Goal: Task Accomplishment & Management: Manage account settings

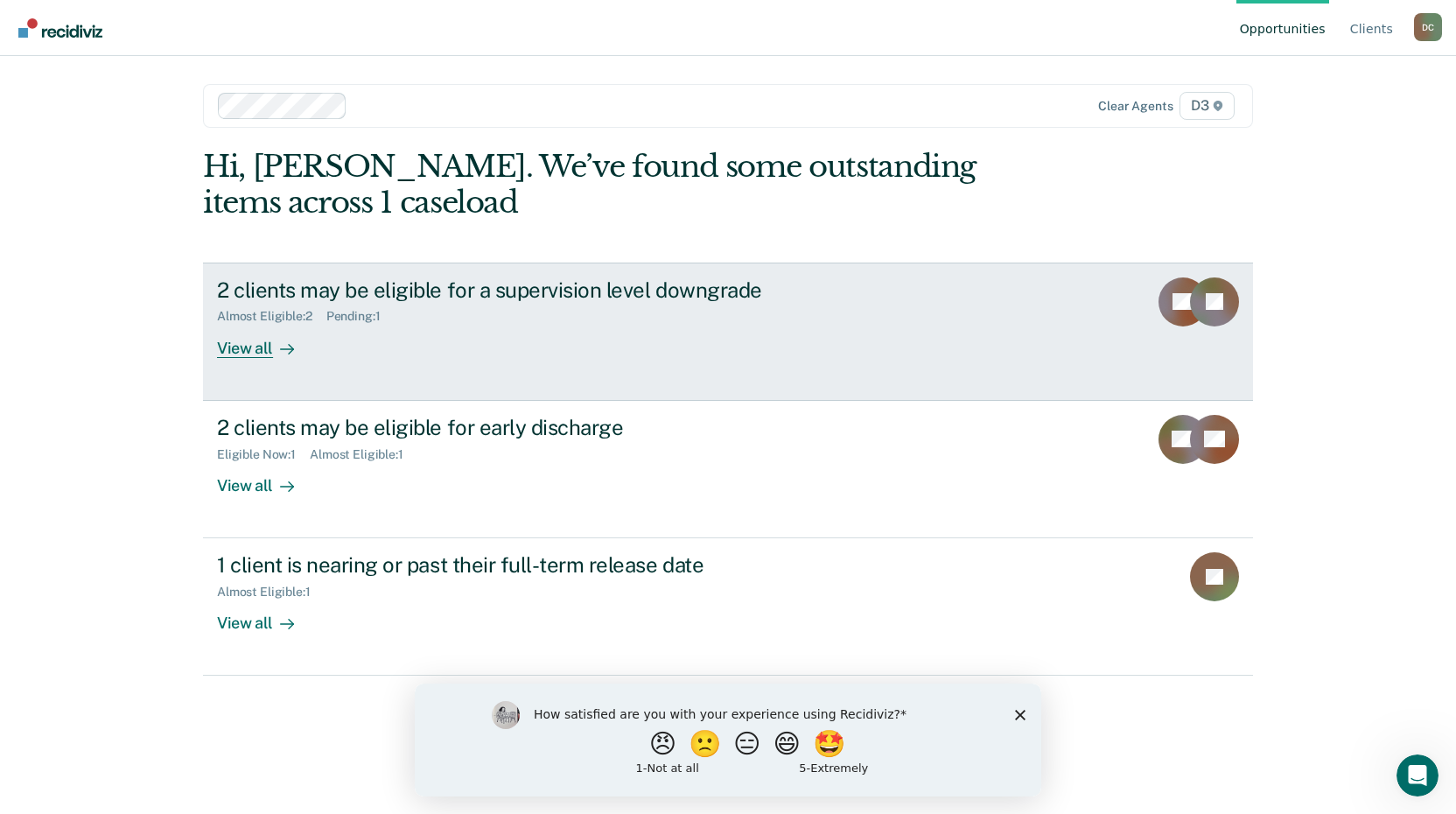
click at [261, 340] on div "View all" at bounding box center [266, 341] width 98 height 35
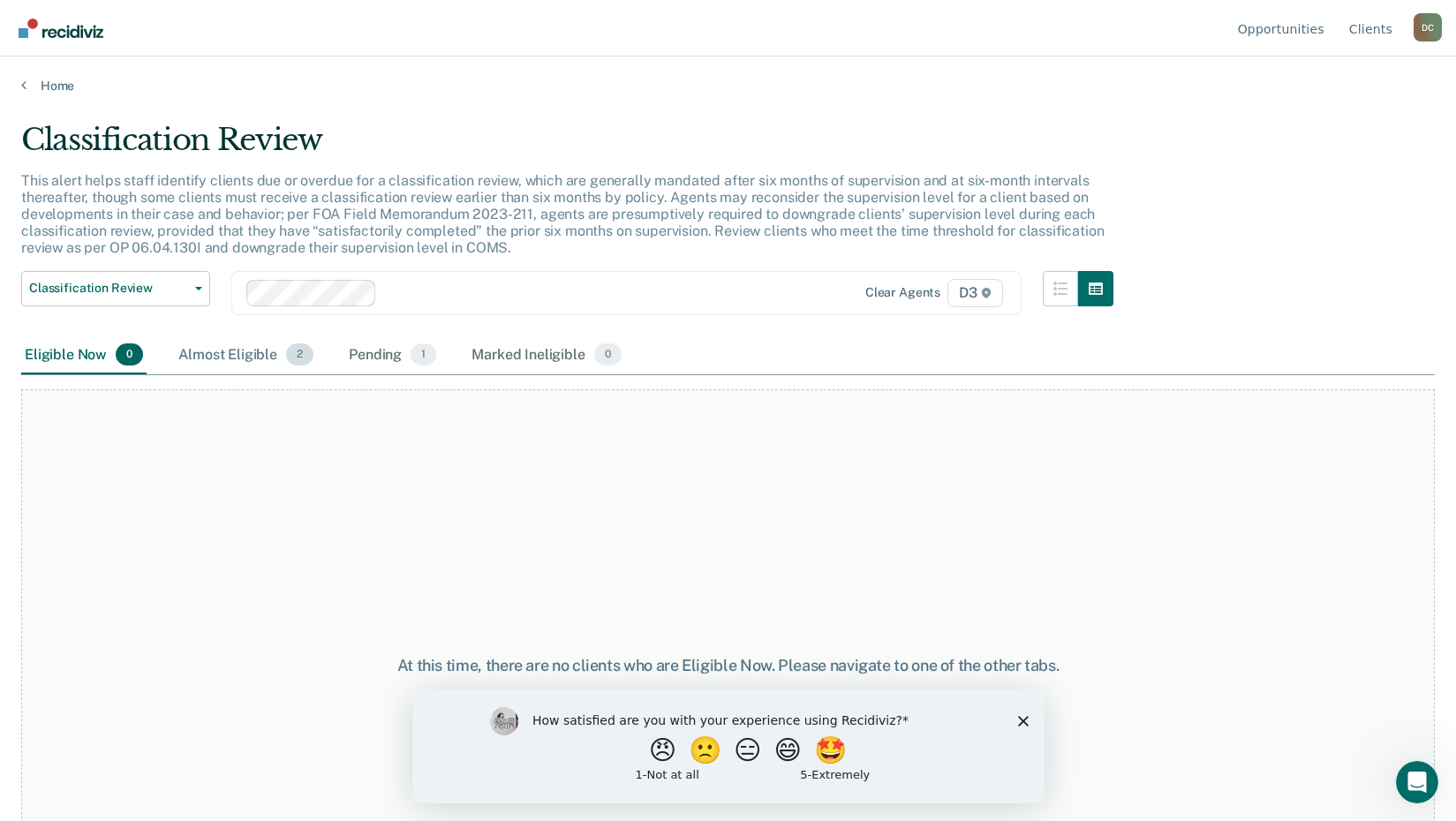
click at [226, 362] on div "Almost Eligible 2" at bounding box center [245, 355] width 143 height 39
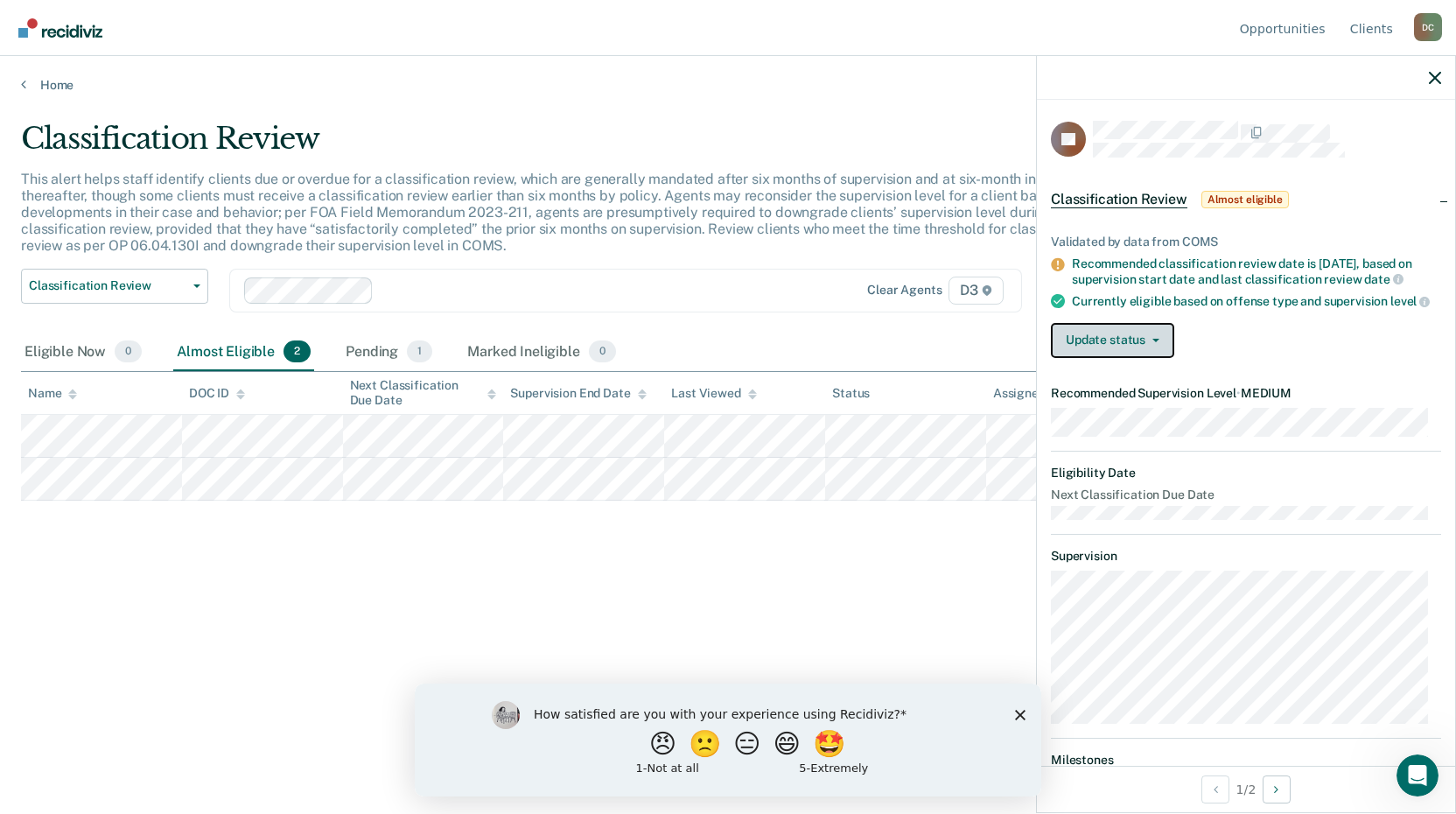
click at [1069, 358] on button "Update status" at bounding box center [1112, 340] width 124 height 35
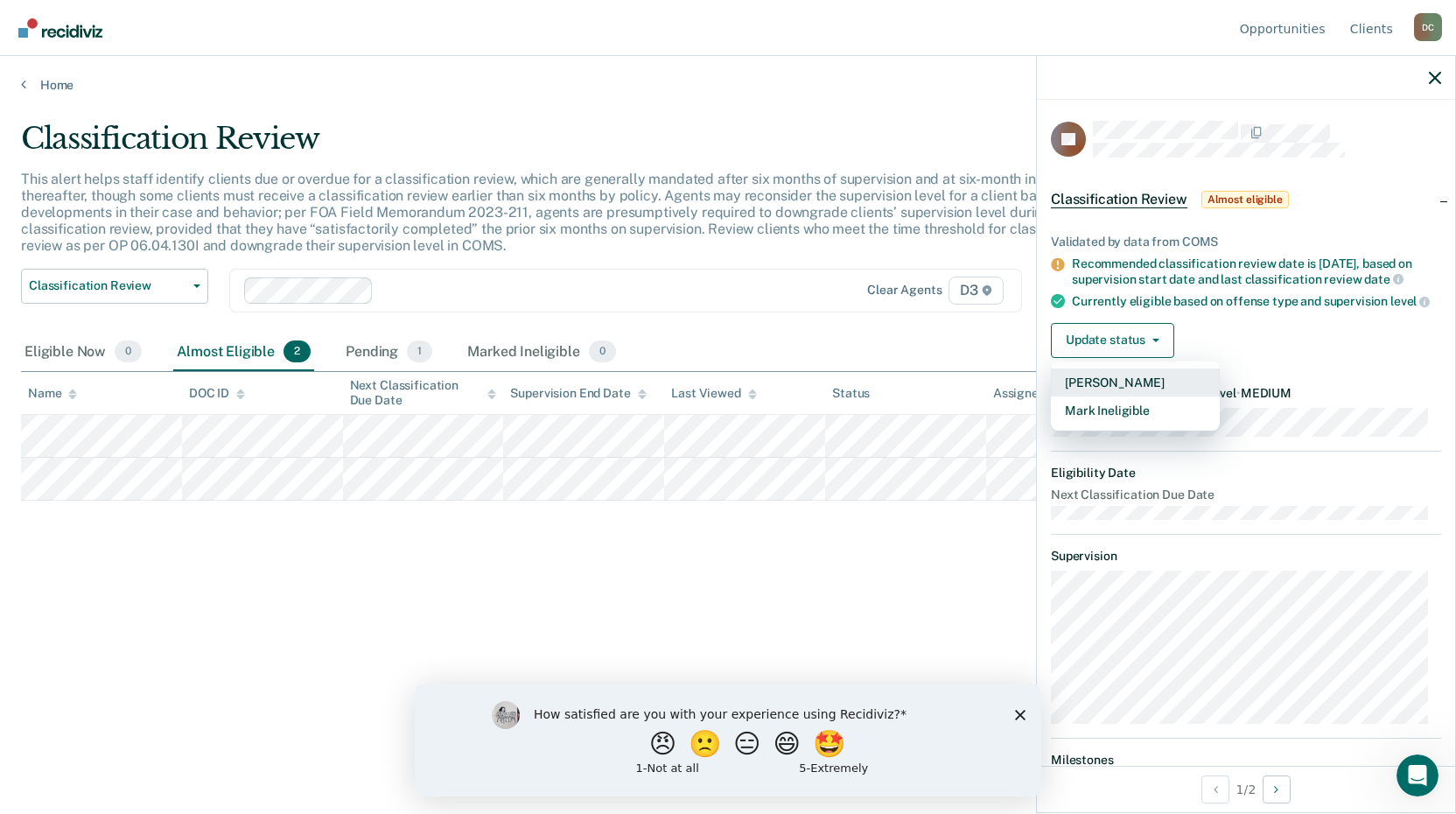
click at [1119, 397] on button "[PERSON_NAME]" at bounding box center [1135, 383] width 169 height 28
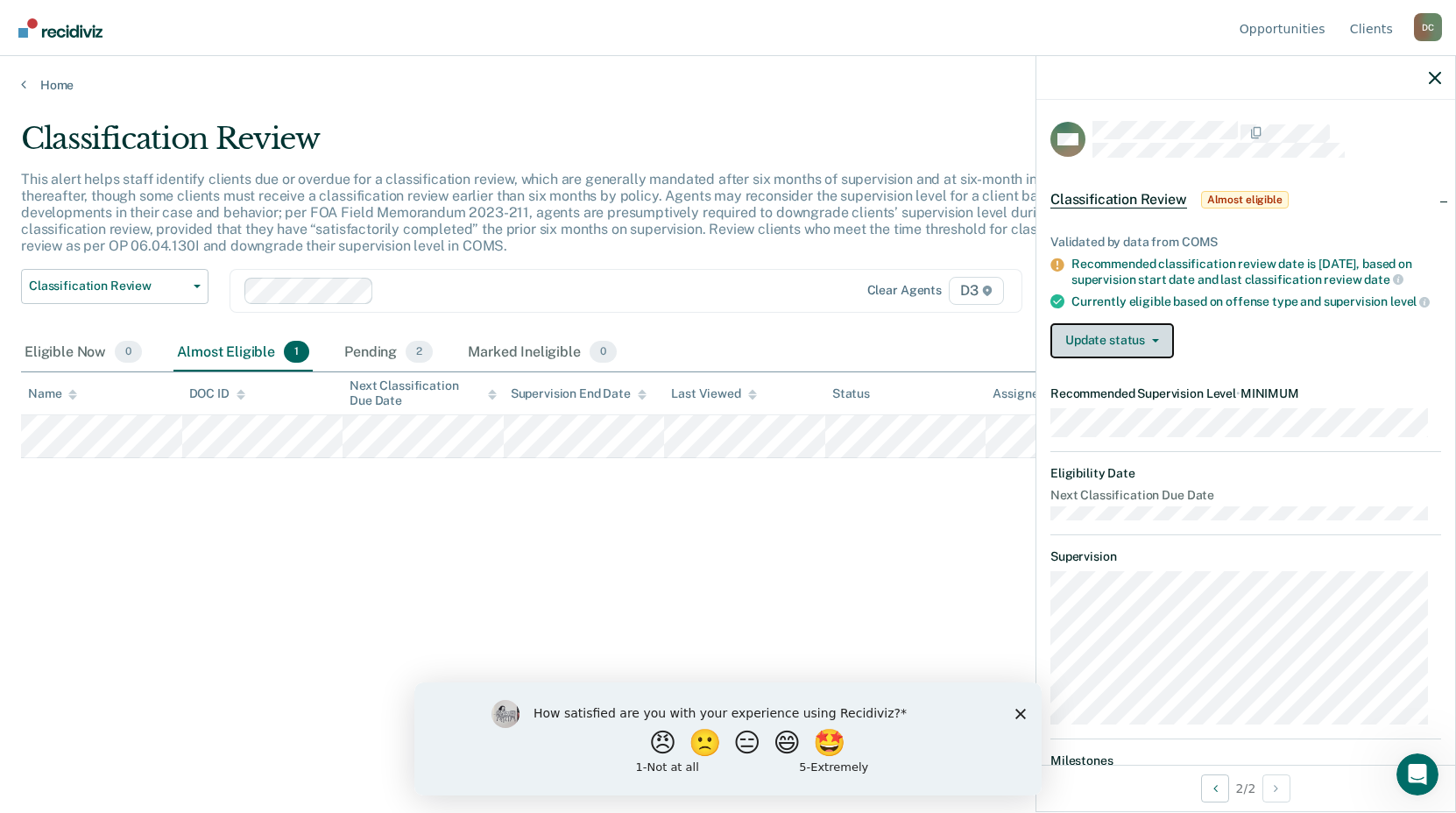
click at [1112, 347] on button "Update status" at bounding box center [1112, 341] width 124 height 35
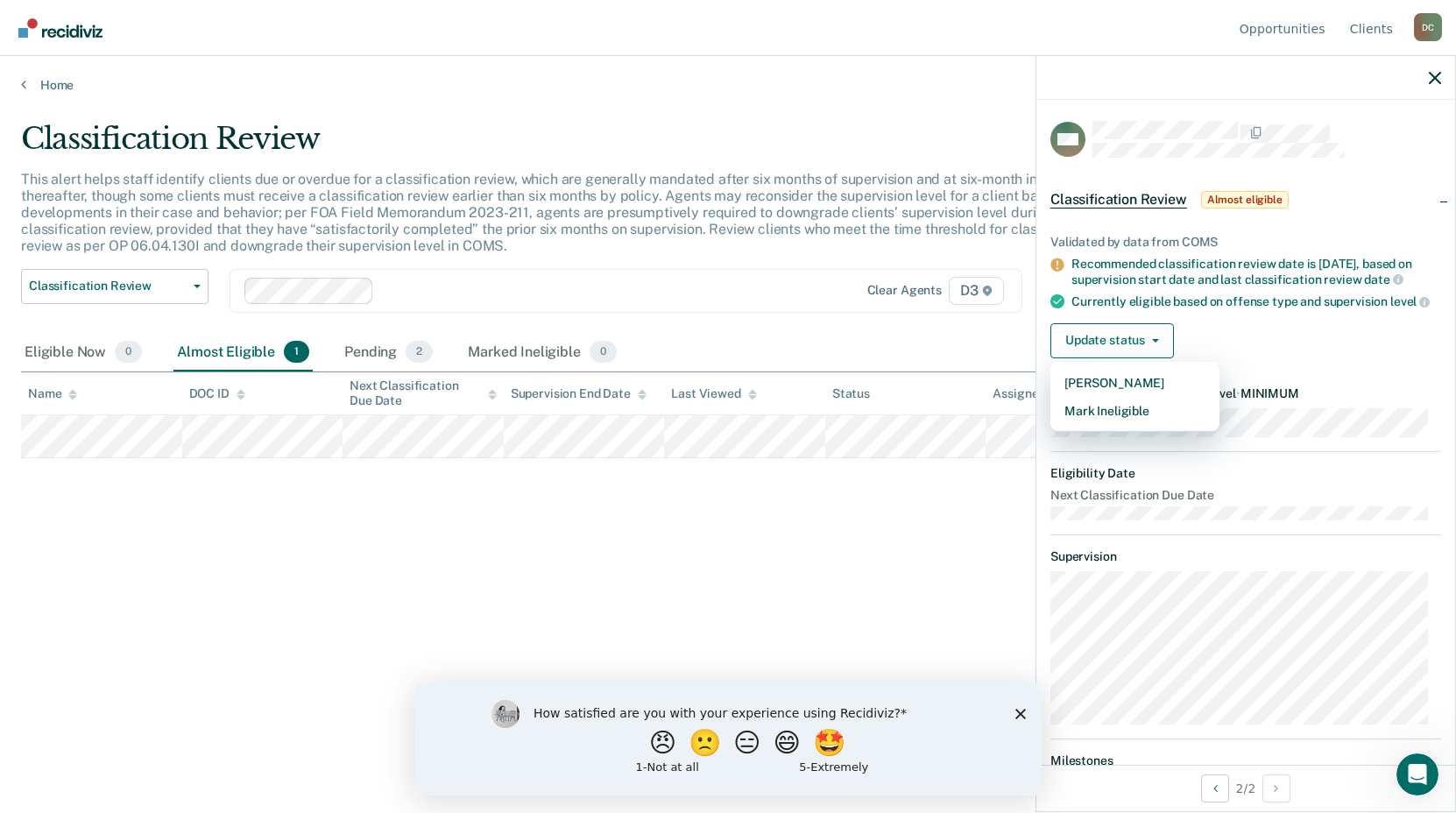
click at [933, 539] on div "Classification Review This alert helps staff identify clients due or overdue fo…" at bounding box center [728, 401] width 1414 height 561
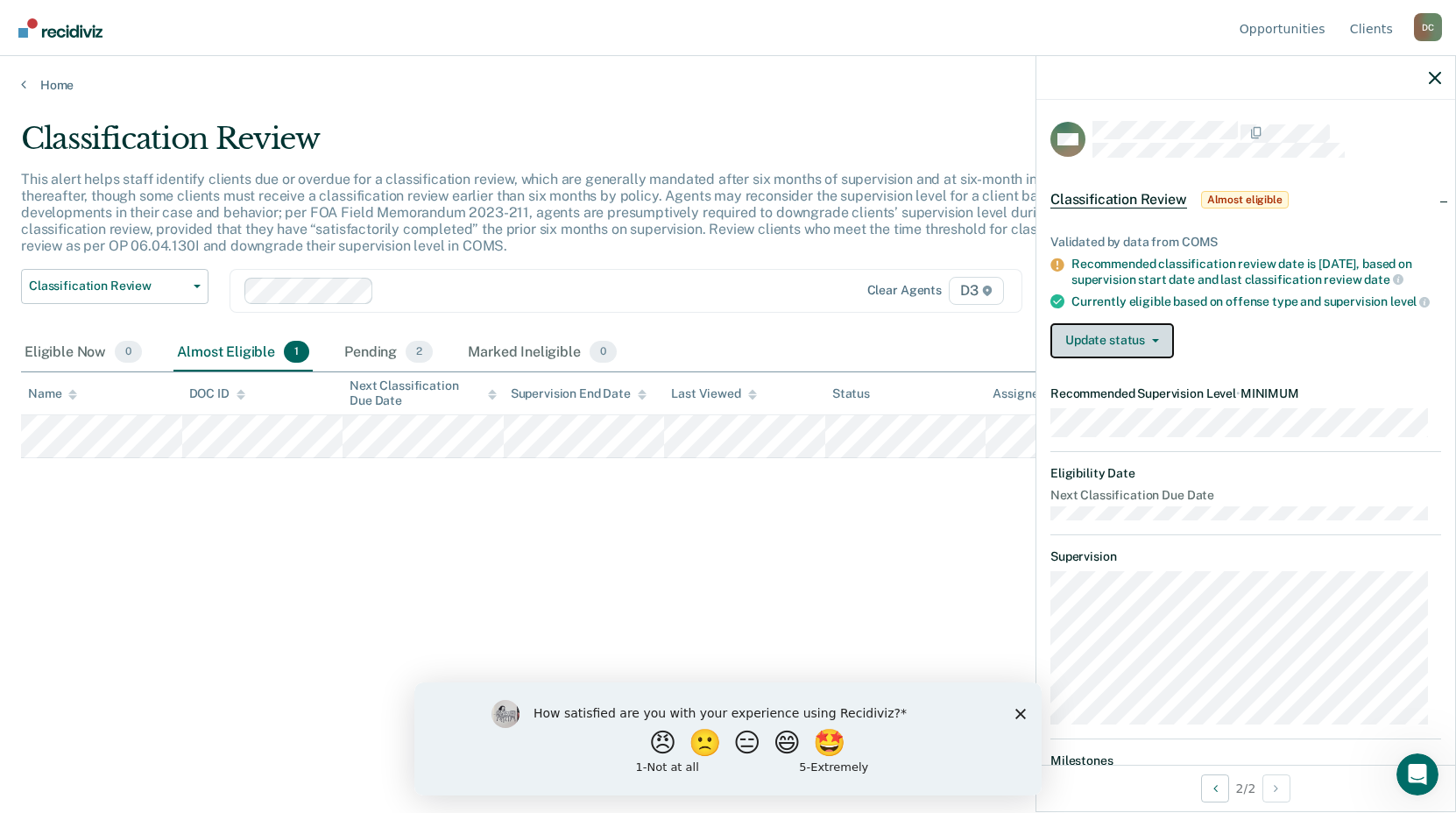
click at [1140, 358] on button "Update status" at bounding box center [1112, 341] width 124 height 35
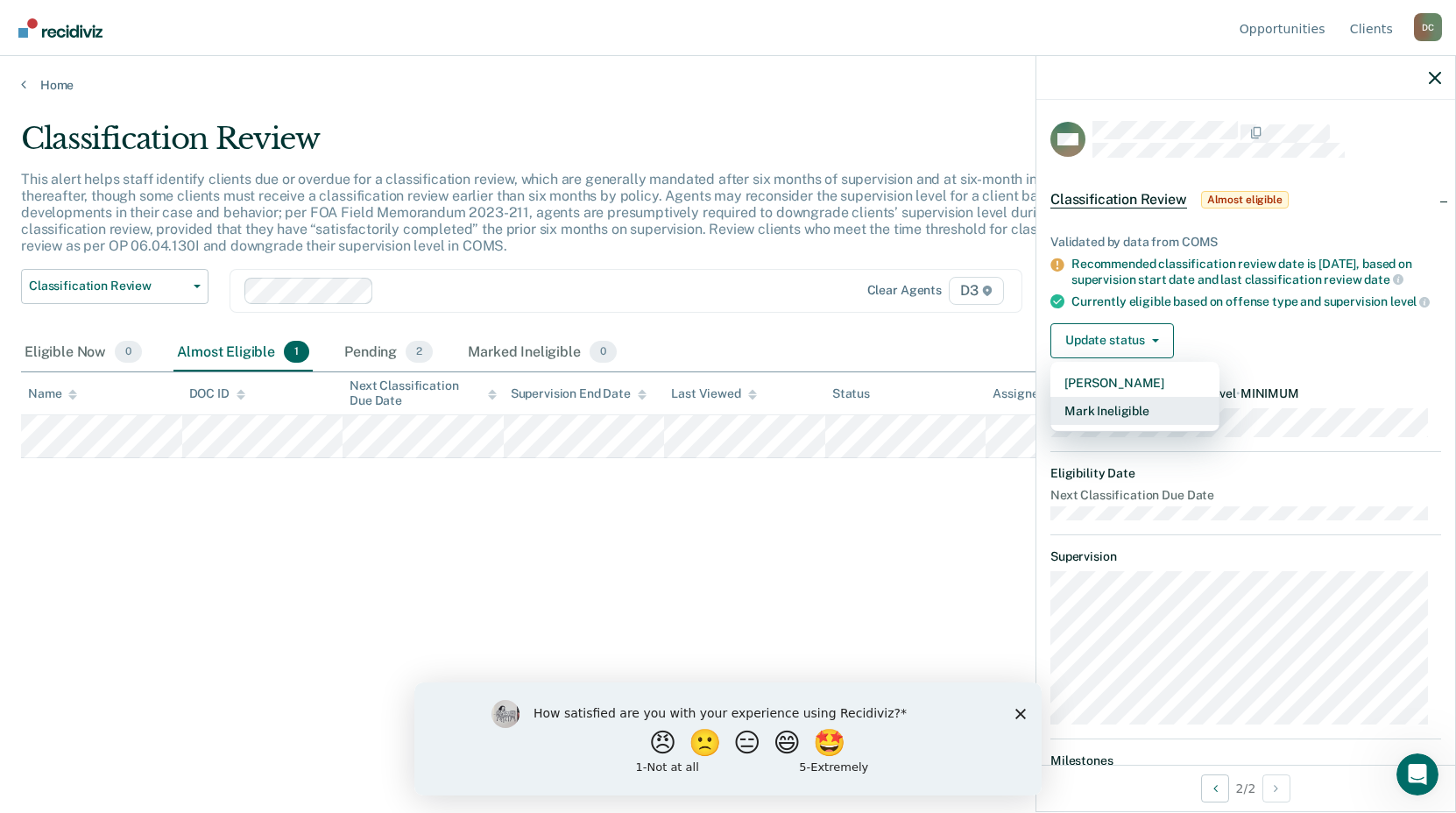
click at [1126, 423] on button "Mark Ineligible" at bounding box center [1134, 411] width 169 height 28
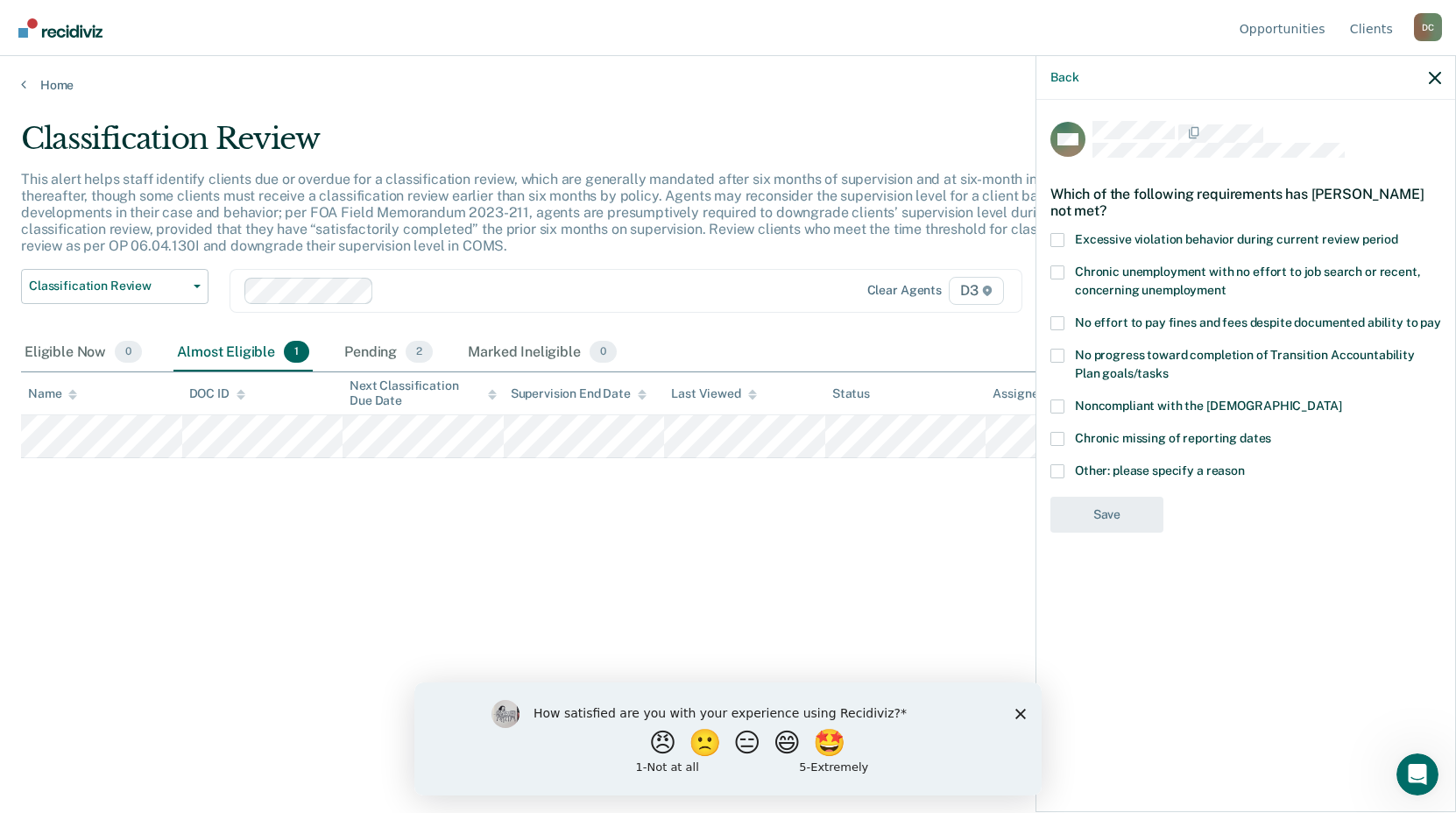
click at [1052, 407] on span at bounding box center [1057, 407] width 14 height 14
click at [1341, 400] on input "Noncompliant with the [DEMOGRAPHIC_DATA]" at bounding box center [1341, 400] width 0 height 0
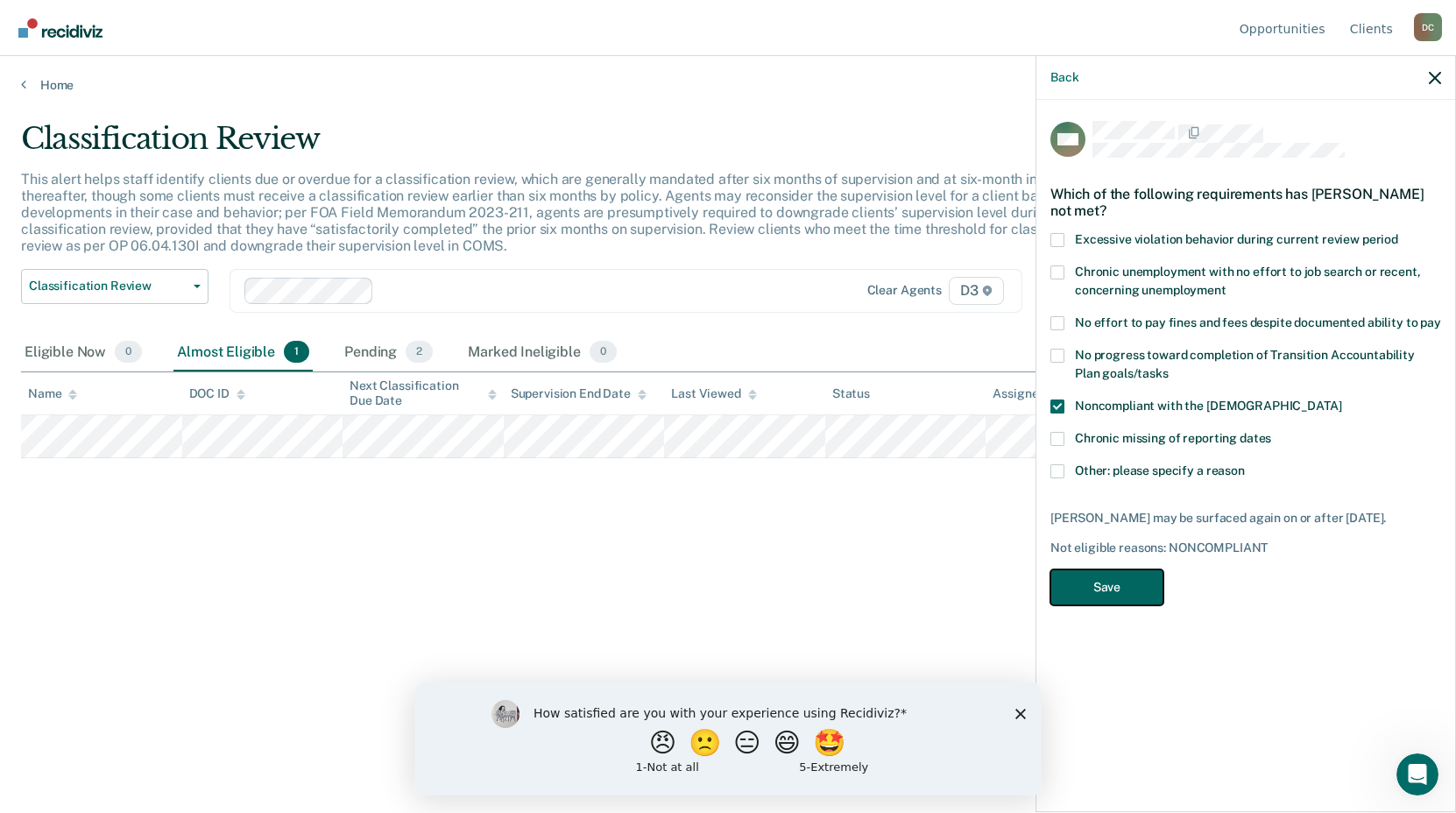
click at [1106, 579] on button "Save" at bounding box center [1107, 587] width 113 height 36
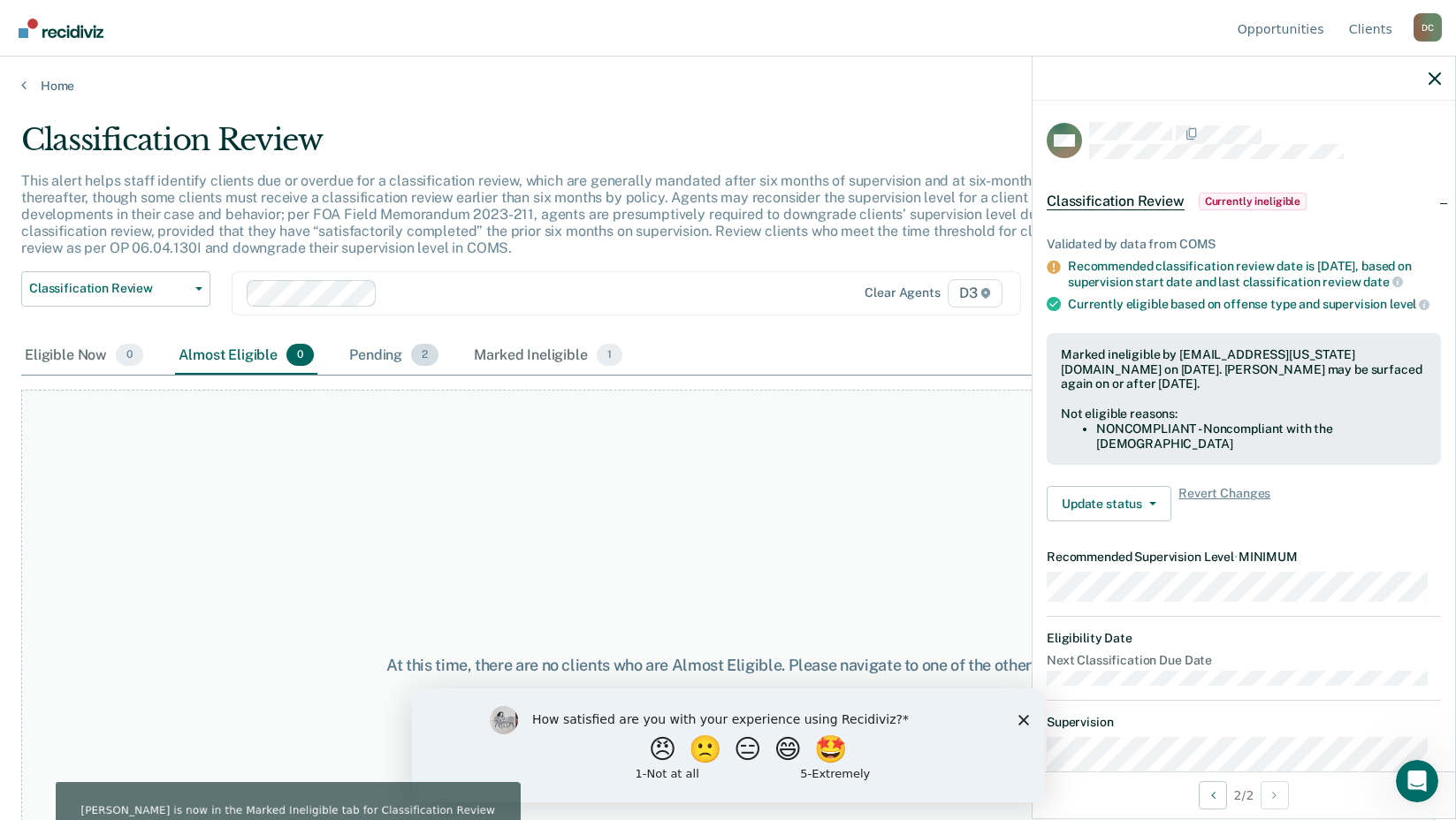
click at [372, 358] on div "Pending 2" at bounding box center [393, 356] width 96 height 39
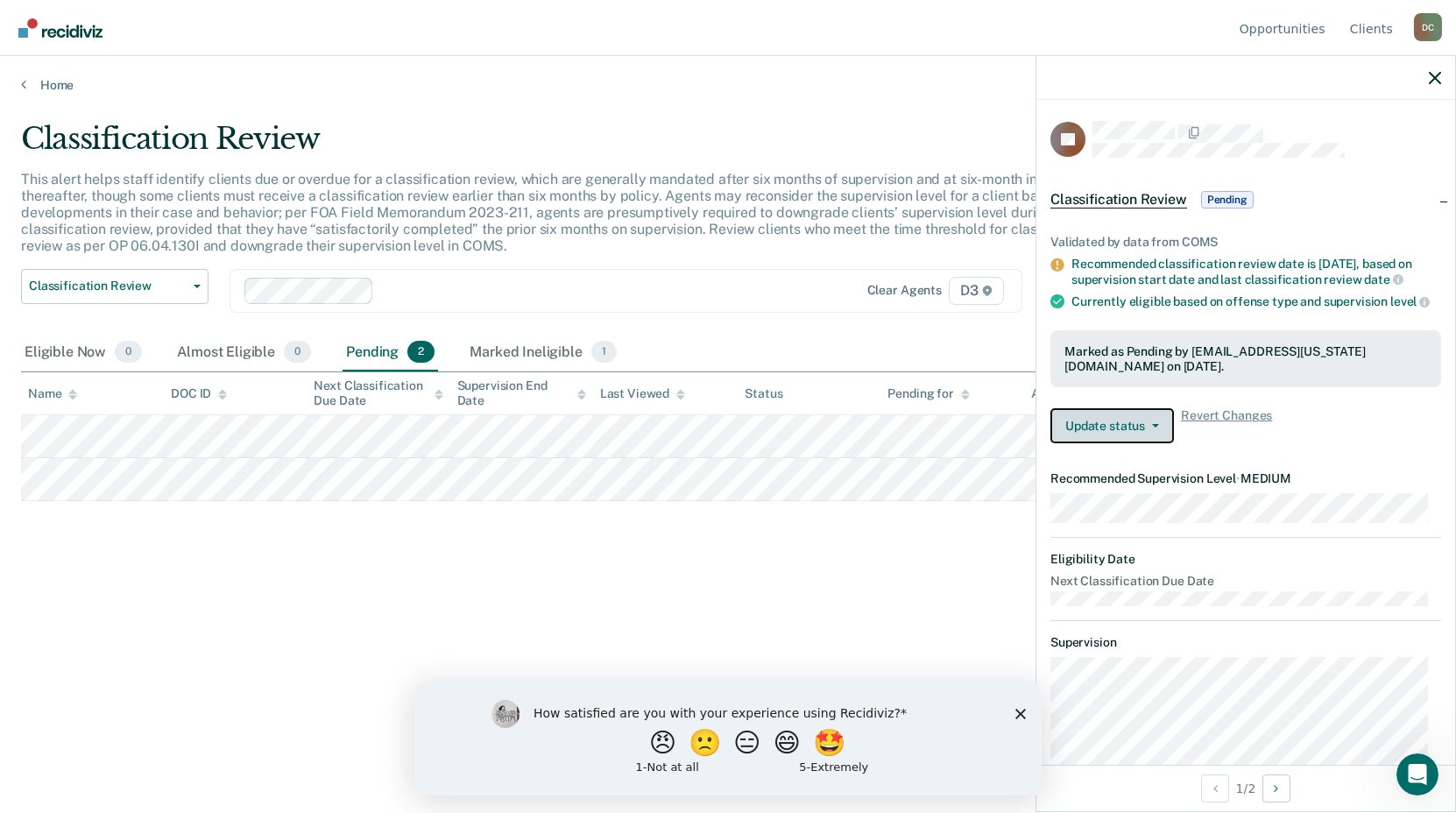
click at [1092, 444] on button "Update status" at bounding box center [1112, 425] width 124 height 35
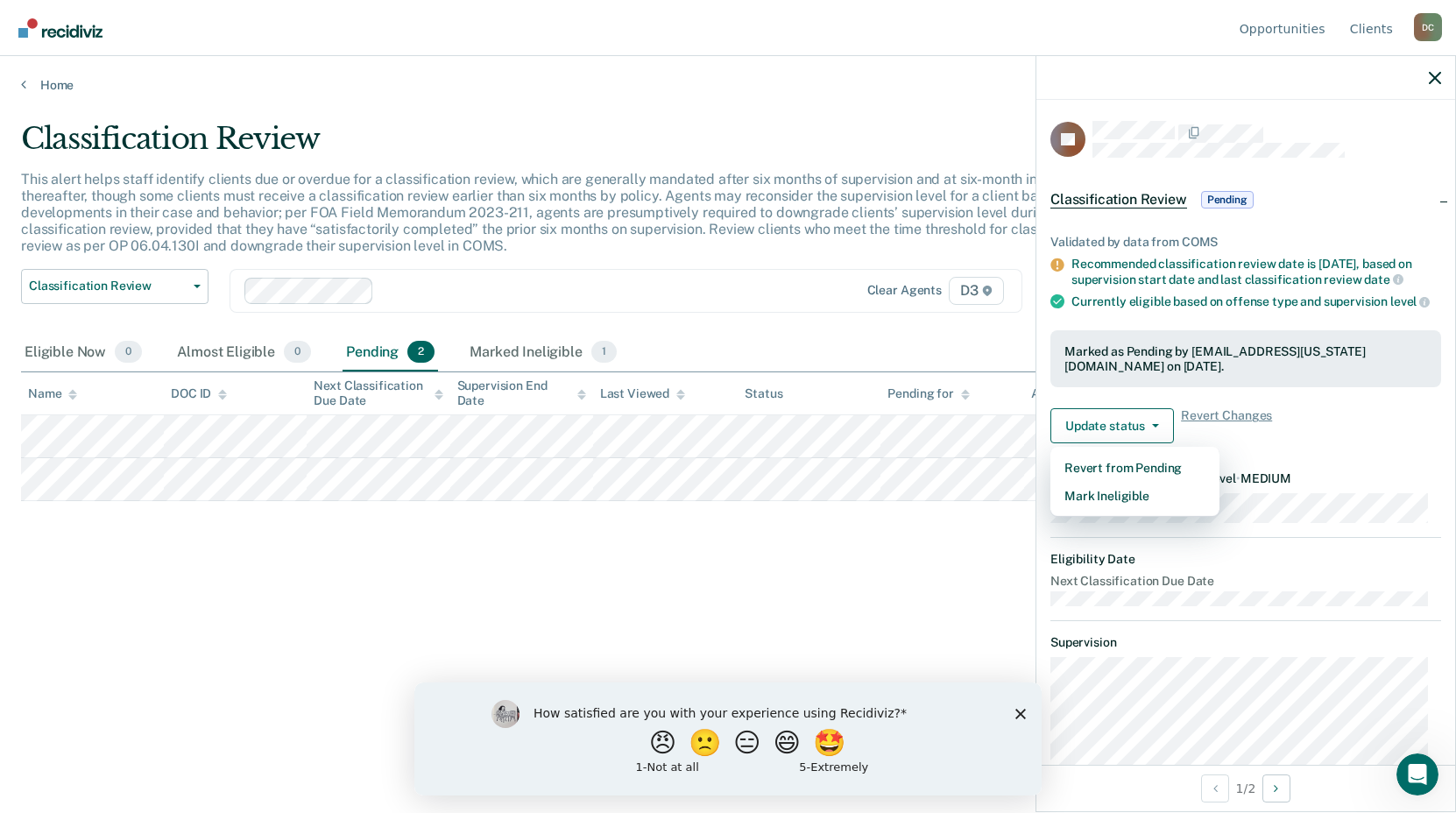
click at [921, 596] on div "Classification Review This alert helps staff identify clients due or overdue fo…" at bounding box center [728, 401] width 1414 height 561
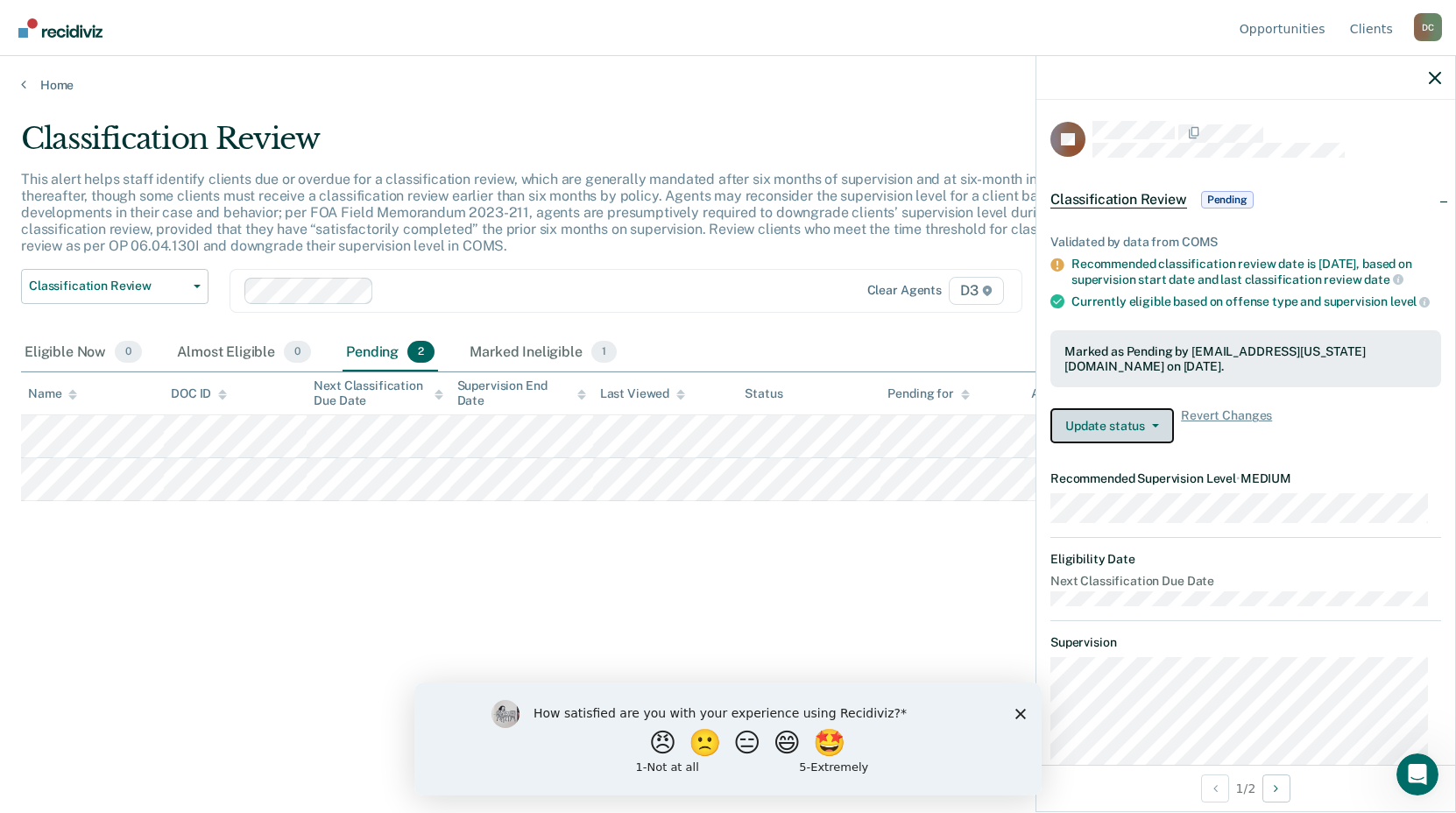
click at [1105, 444] on button "Update status" at bounding box center [1112, 425] width 124 height 35
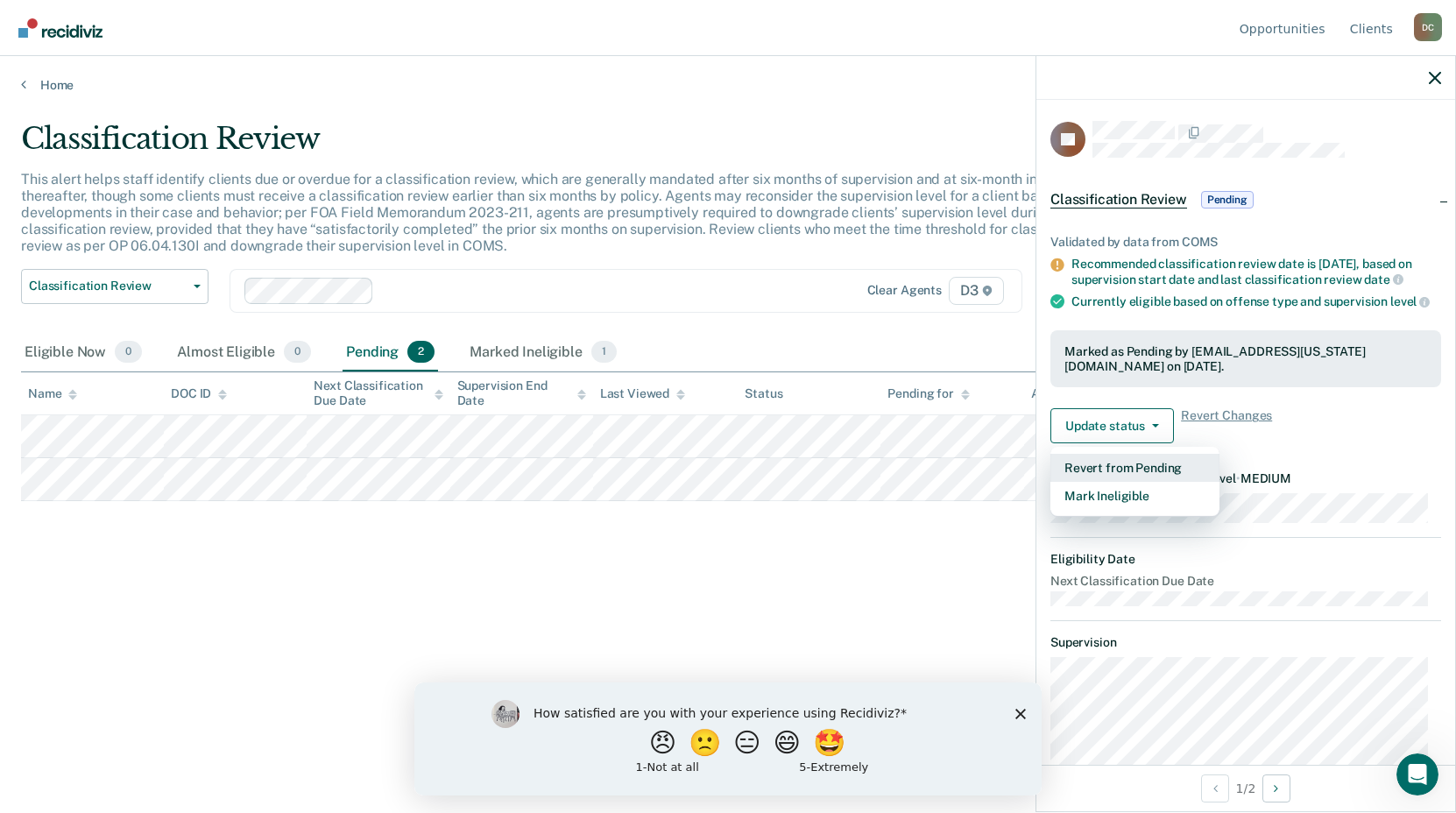
click at [1101, 478] on button "Revert from Pending" at bounding box center [1134, 468] width 169 height 28
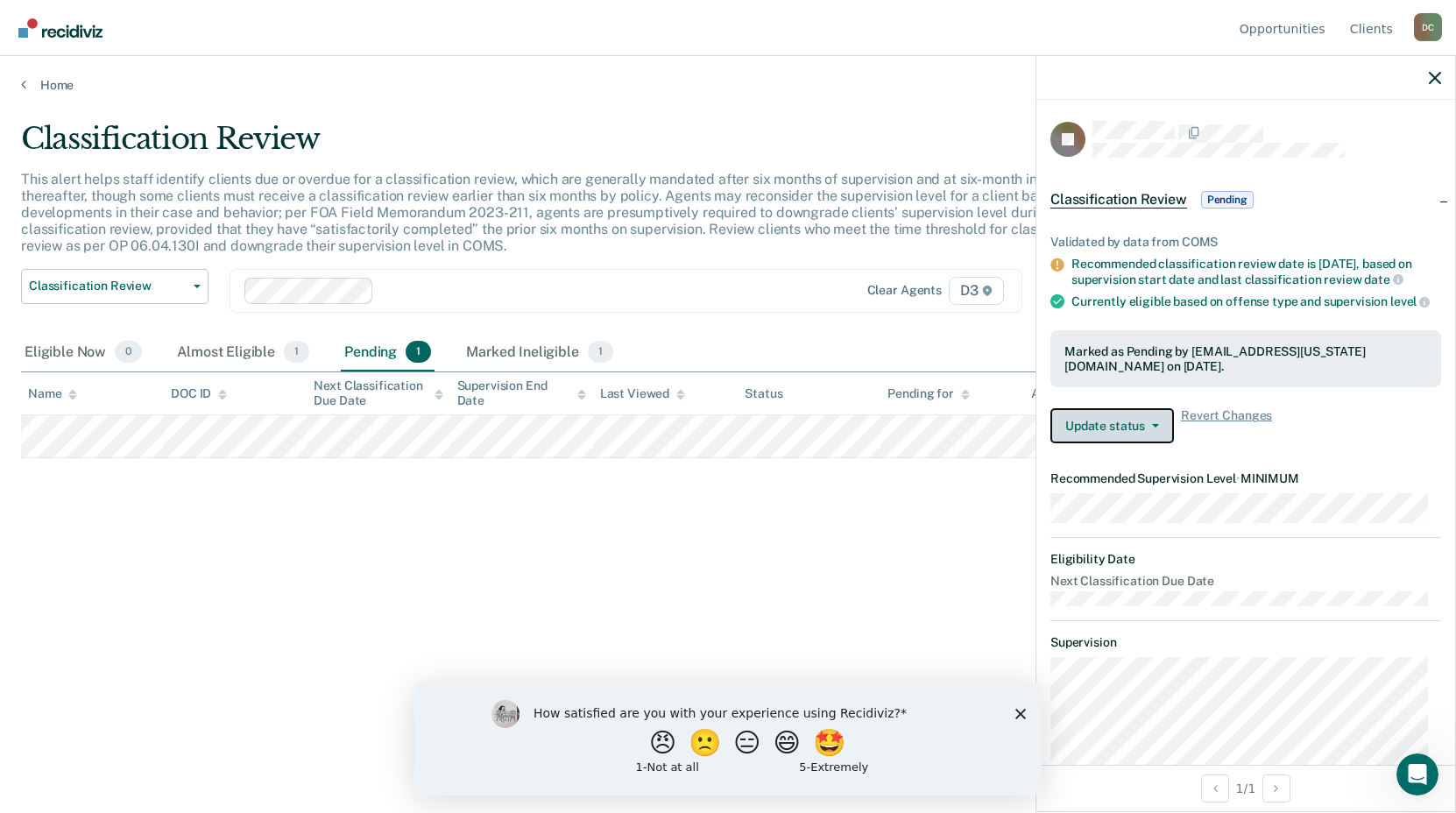
click at [1080, 440] on button "Update status" at bounding box center [1112, 425] width 124 height 35
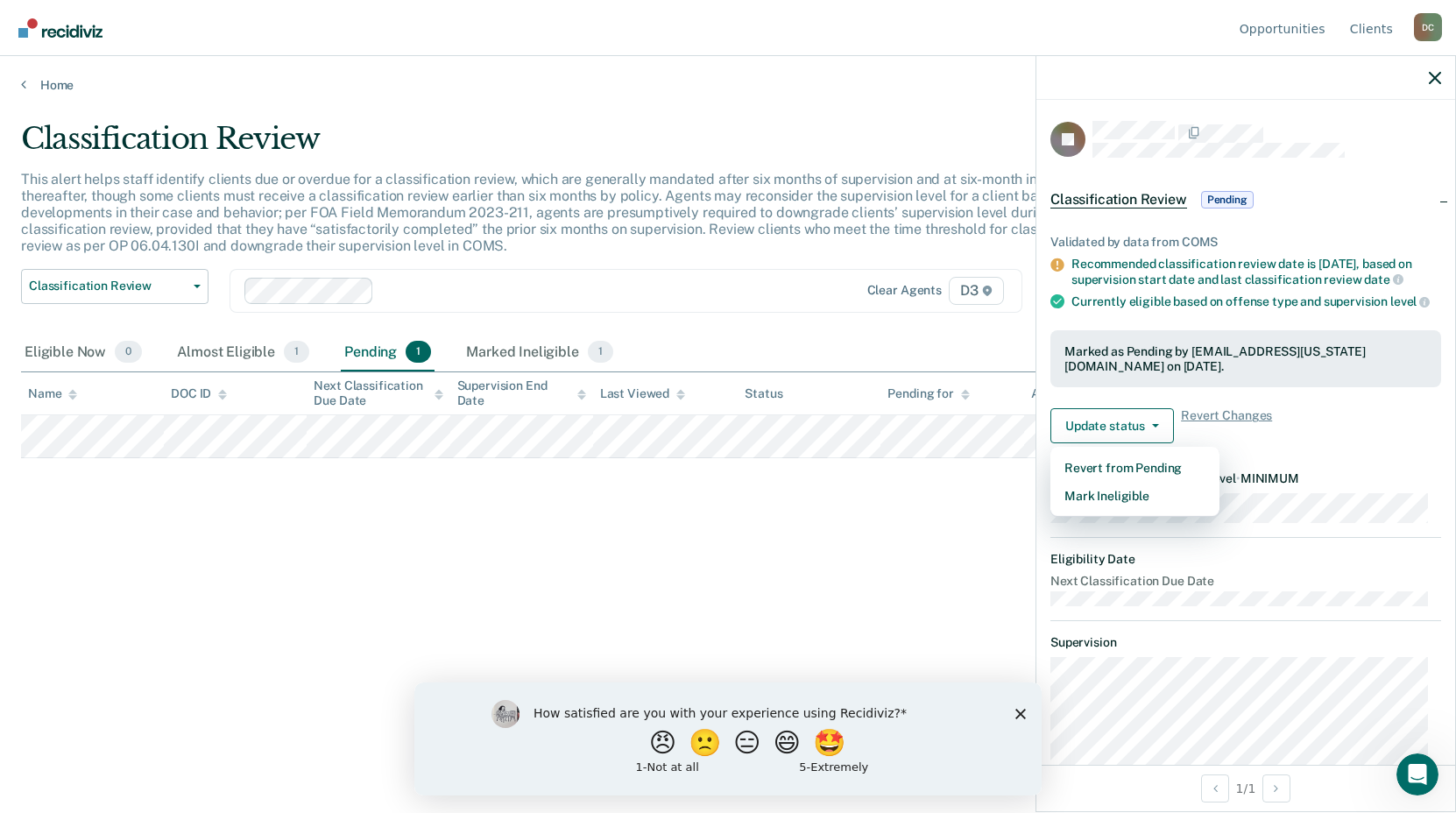
click at [905, 515] on div "Classification Review This alert helps staff identify clients due or overdue fo…" at bounding box center [728, 401] width 1414 height 561
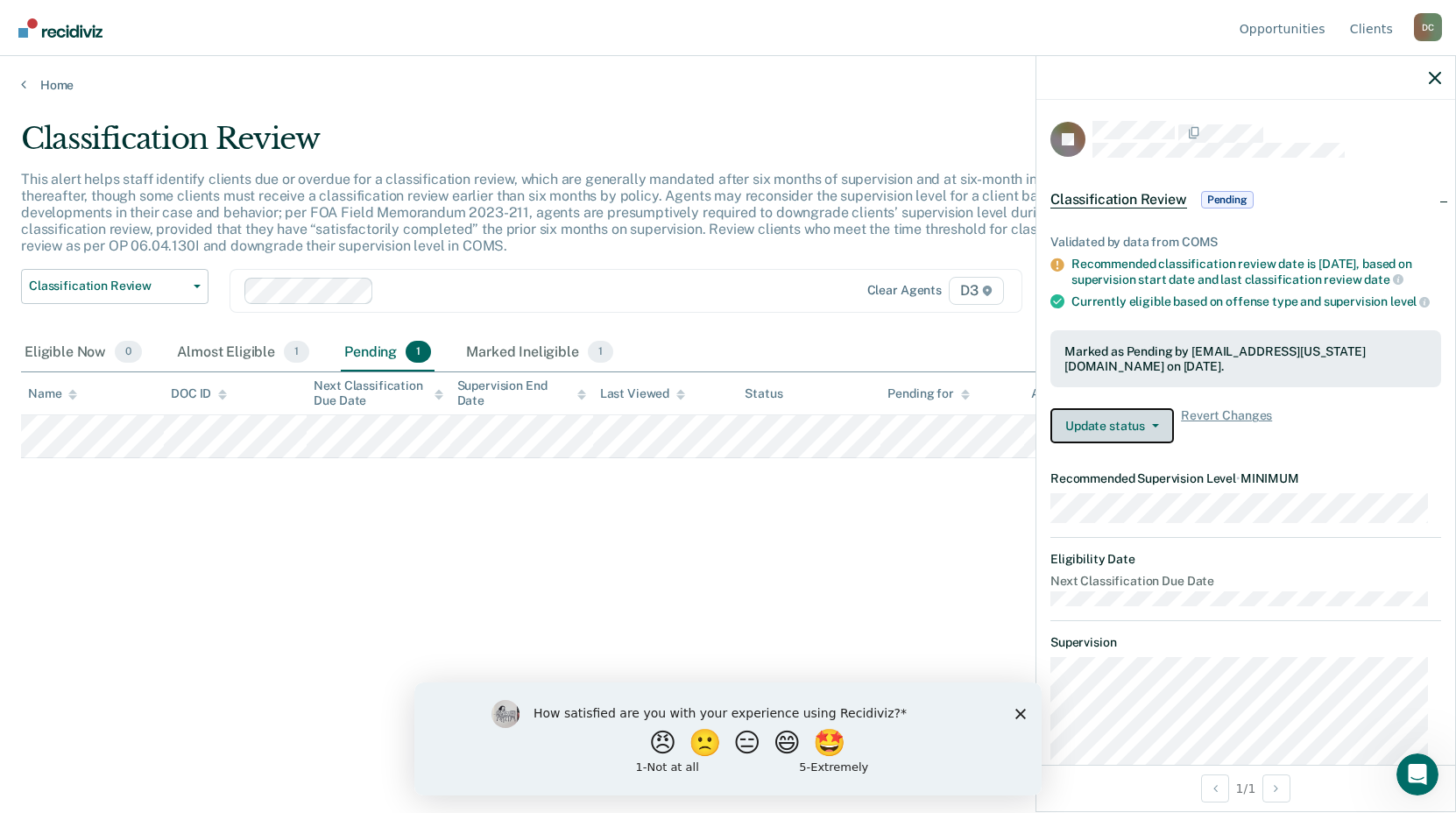
click at [1077, 444] on button "Update status" at bounding box center [1112, 425] width 124 height 35
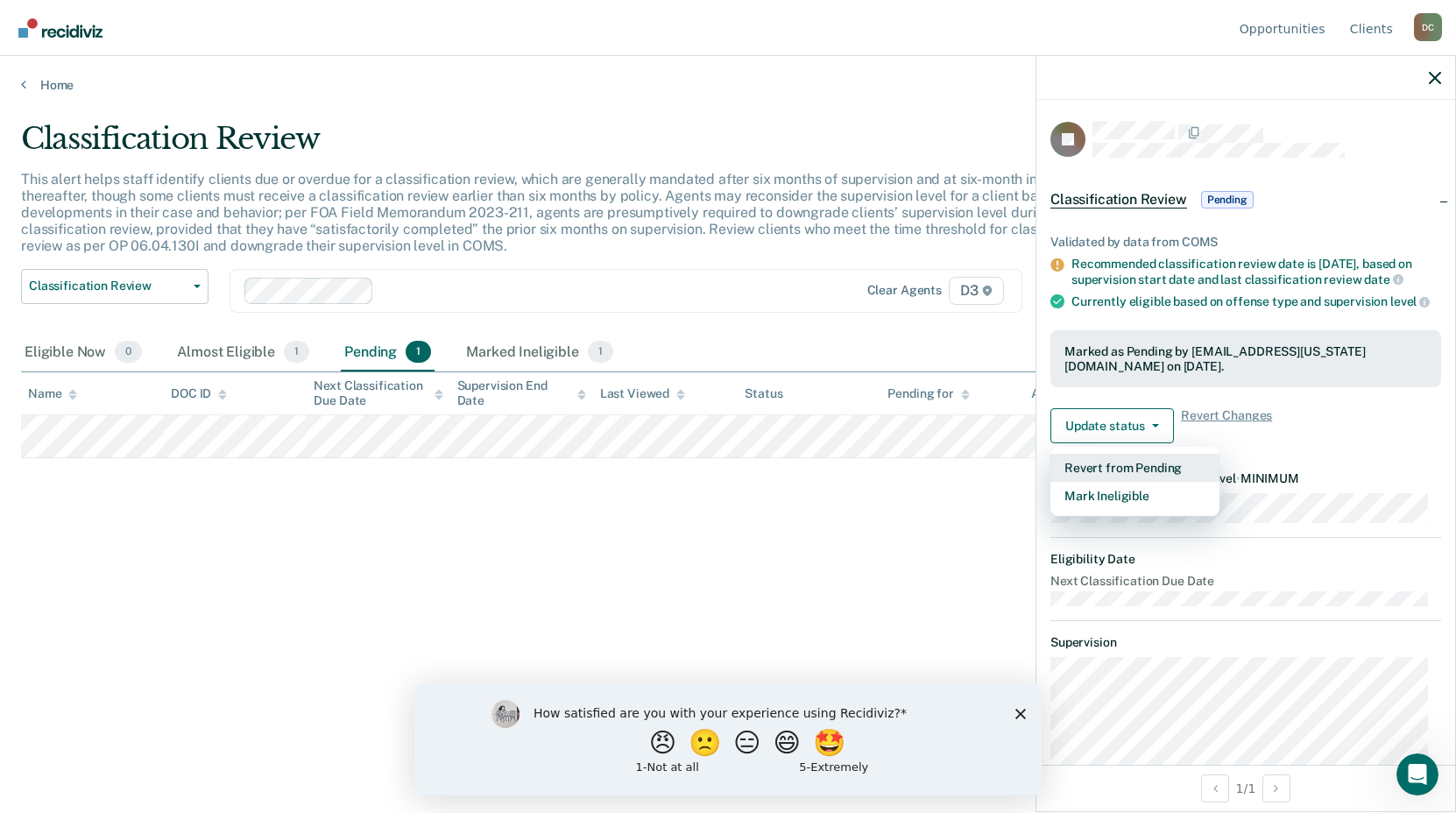
click at [1074, 482] on button "Revert from Pending" at bounding box center [1134, 468] width 169 height 28
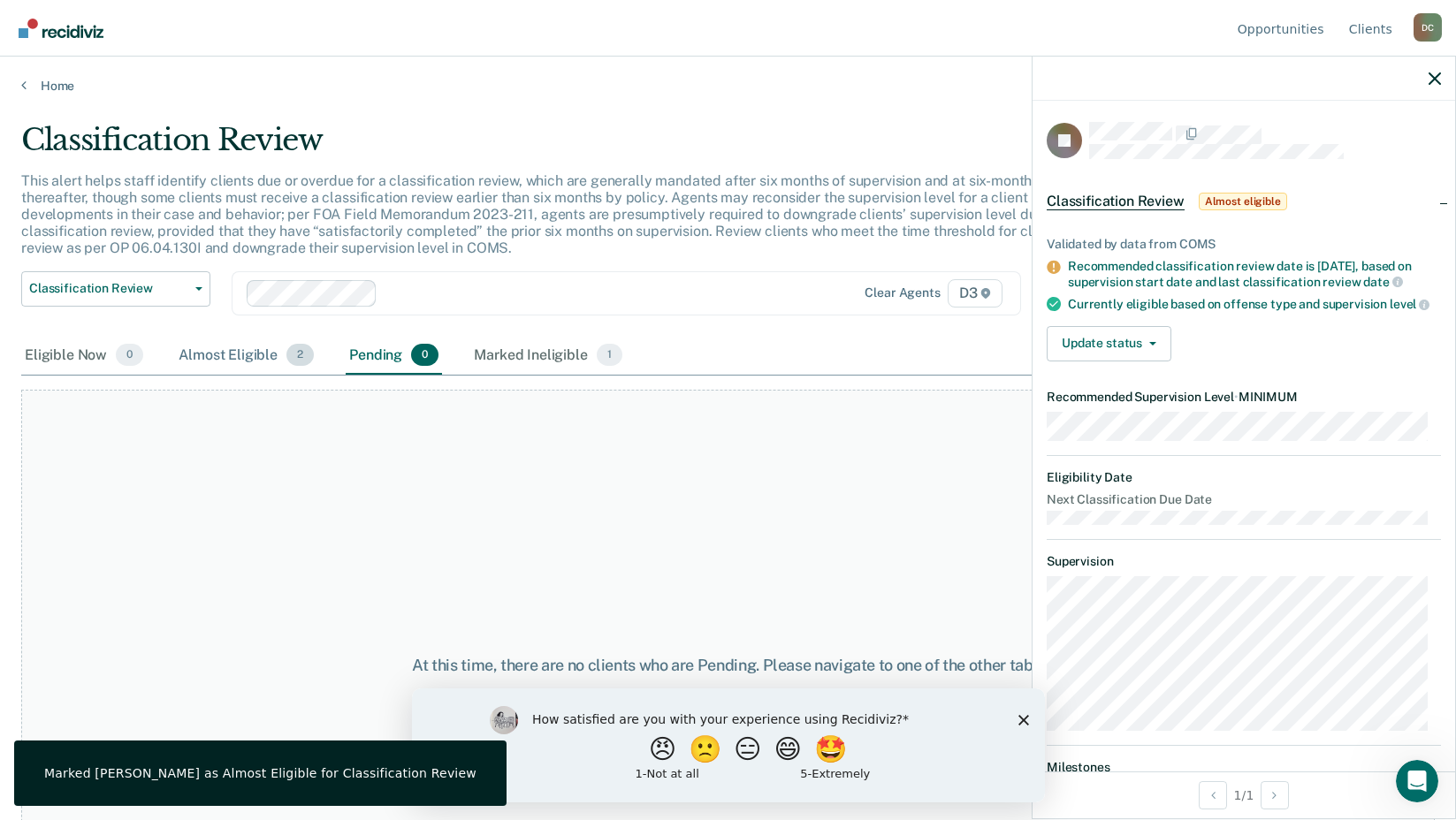
click at [226, 357] on div "Almost Eligible 2" at bounding box center [246, 356] width 143 height 39
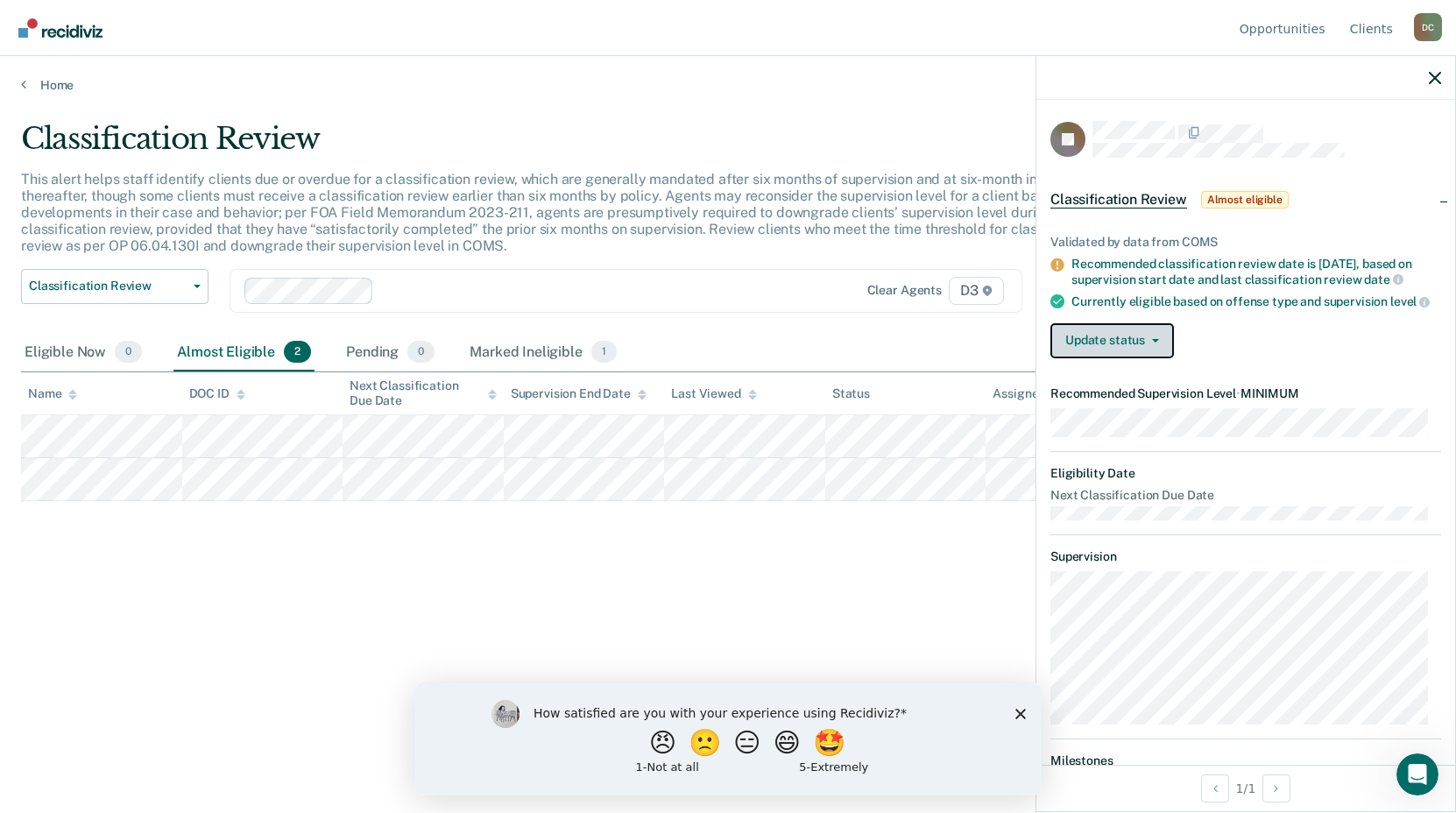
click at [1078, 358] on button "Update status" at bounding box center [1112, 341] width 124 height 35
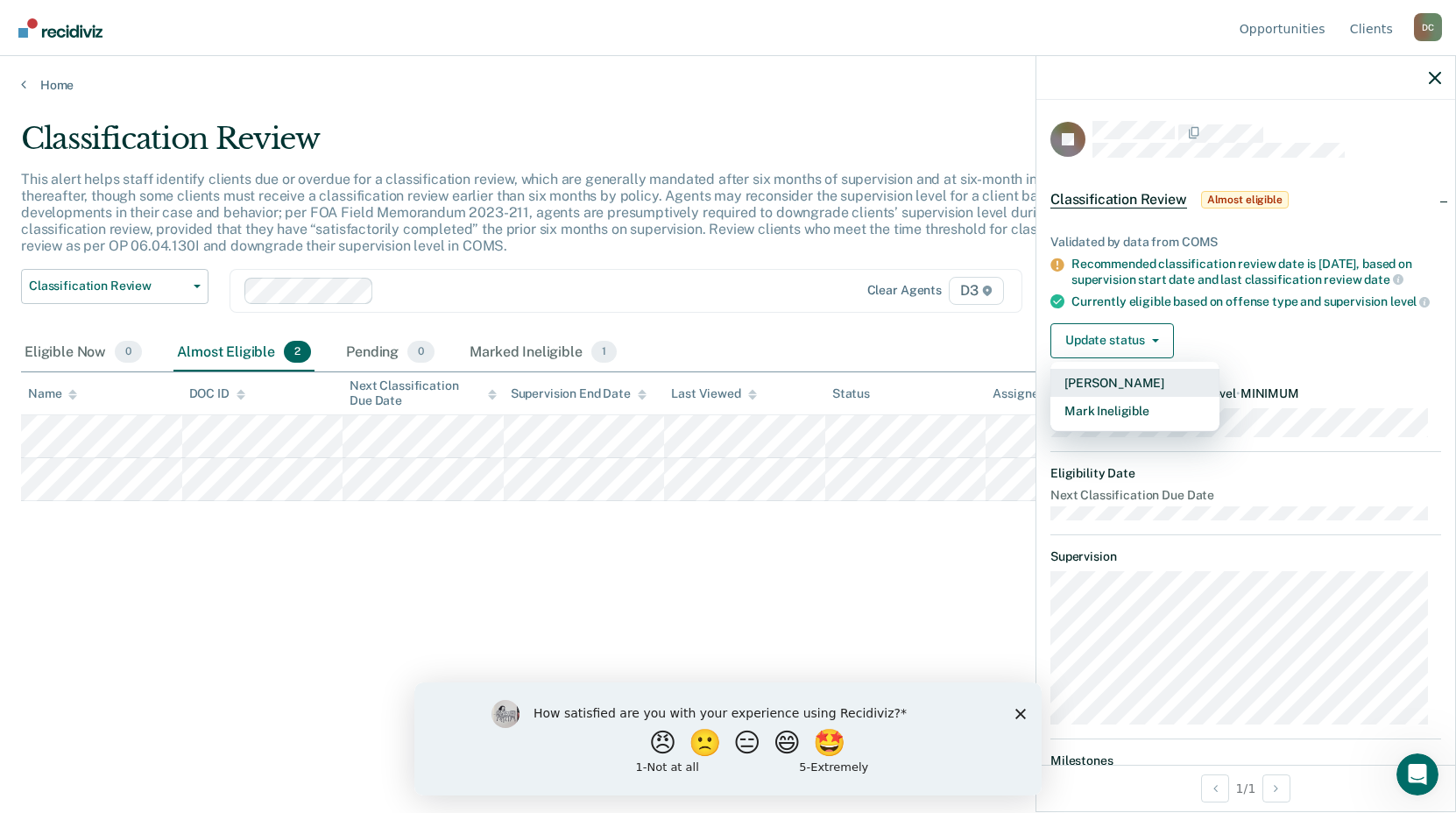
click at [1063, 397] on button "[PERSON_NAME]" at bounding box center [1134, 383] width 169 height 28
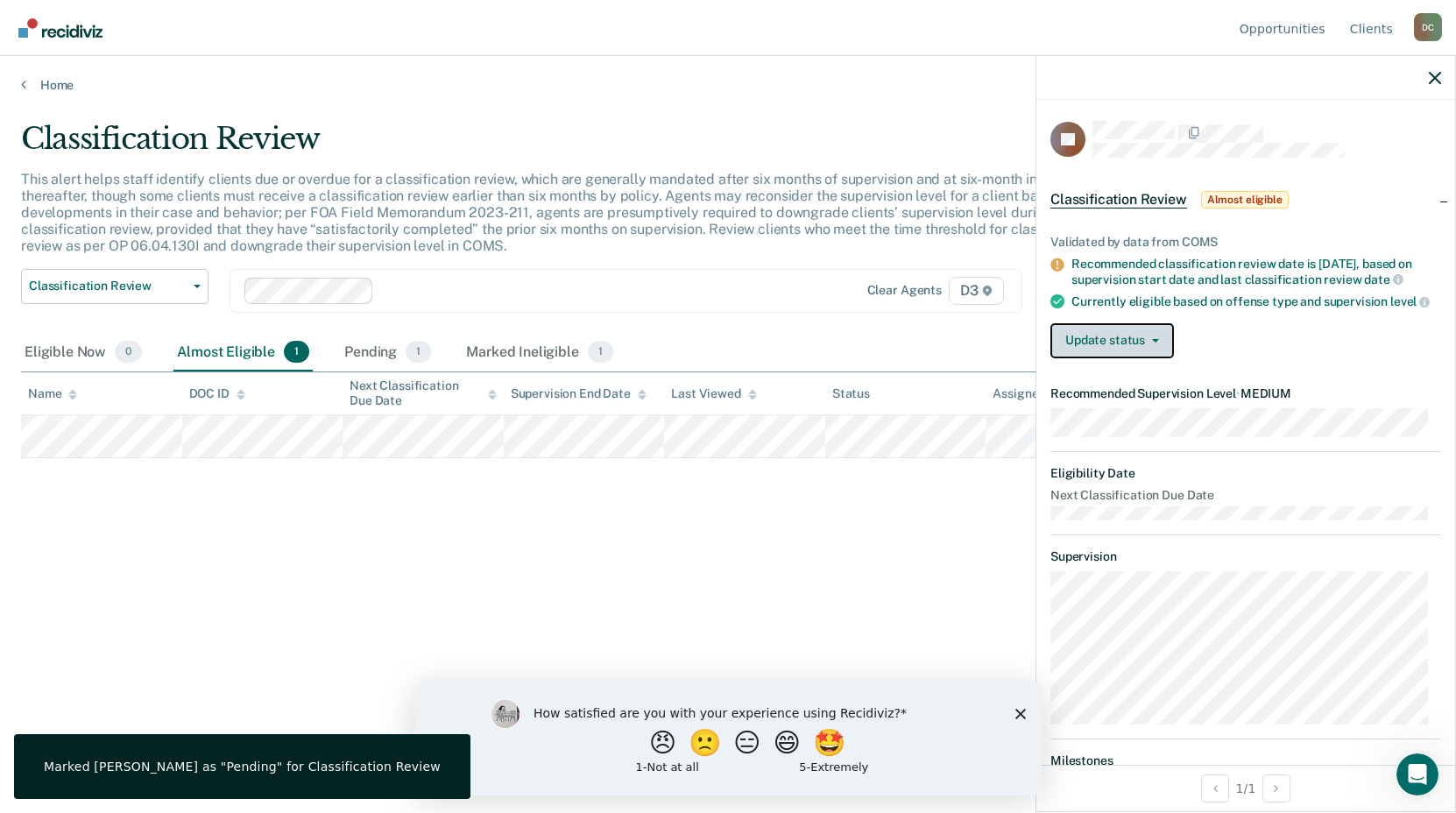
click at [1091, 345] on button "Update status" at bounding box center [1112, 341] width 124 height 35
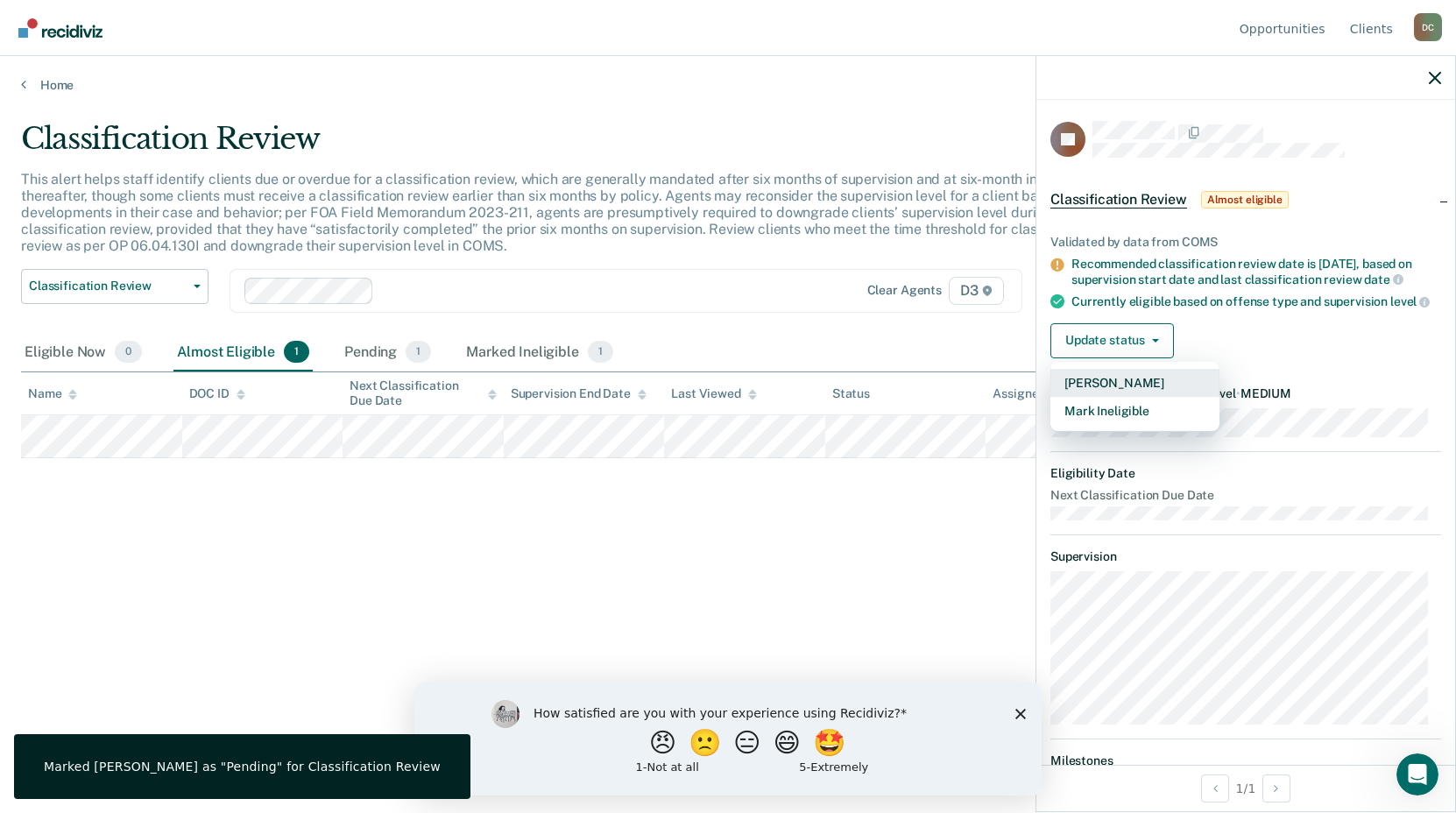
click at [1079, 397] on button "[PERSON_NAME]" at bounding box center [1134, 383] width 169 height 28
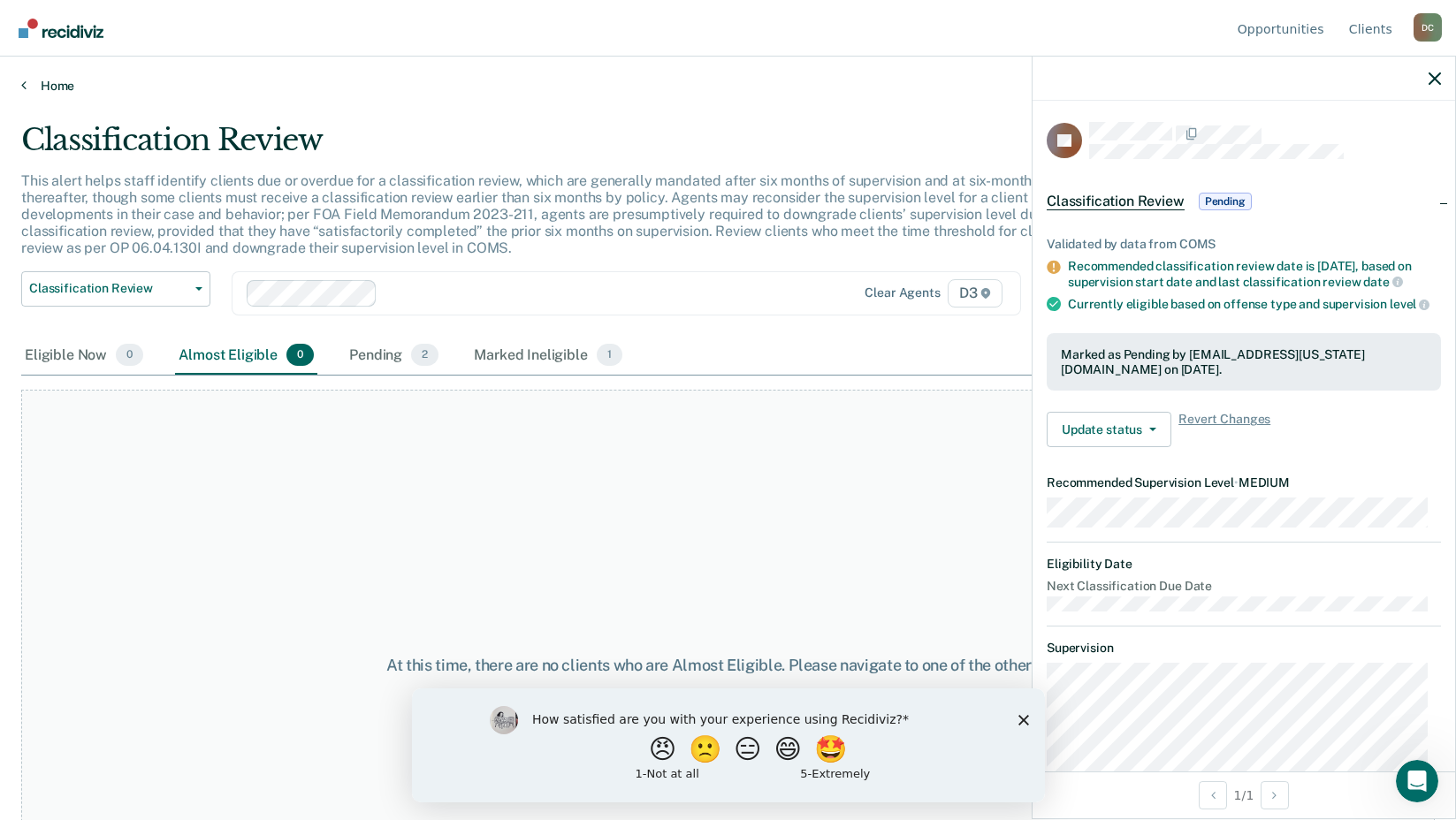
click at [48, 86] on link "Home" at bounding box center [727, 86] width 1413 height 16
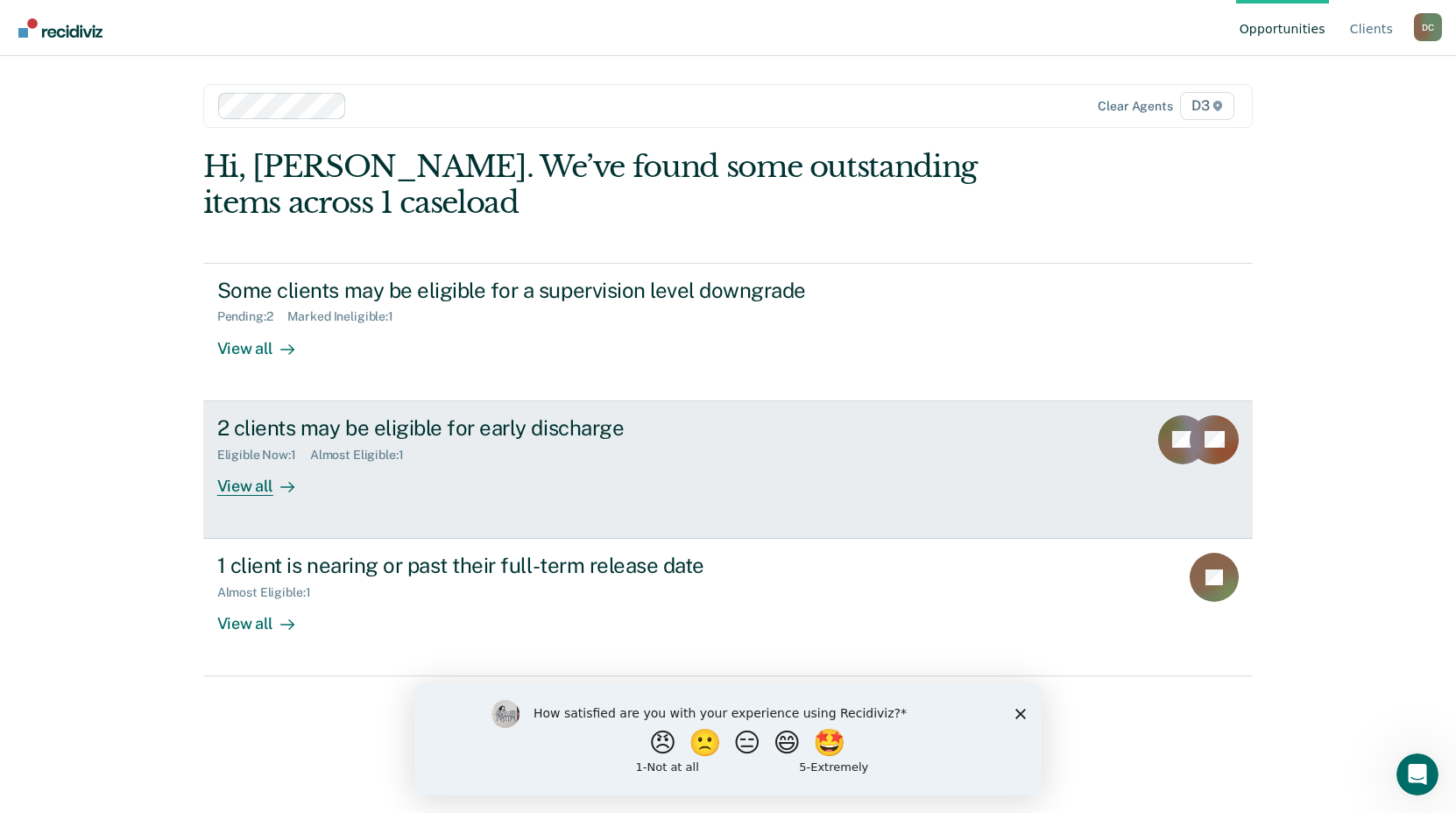
click at [267, 419] on div "2 clients may be eligible for early discharge" at bounding box center [525, 429] width 615 height 26
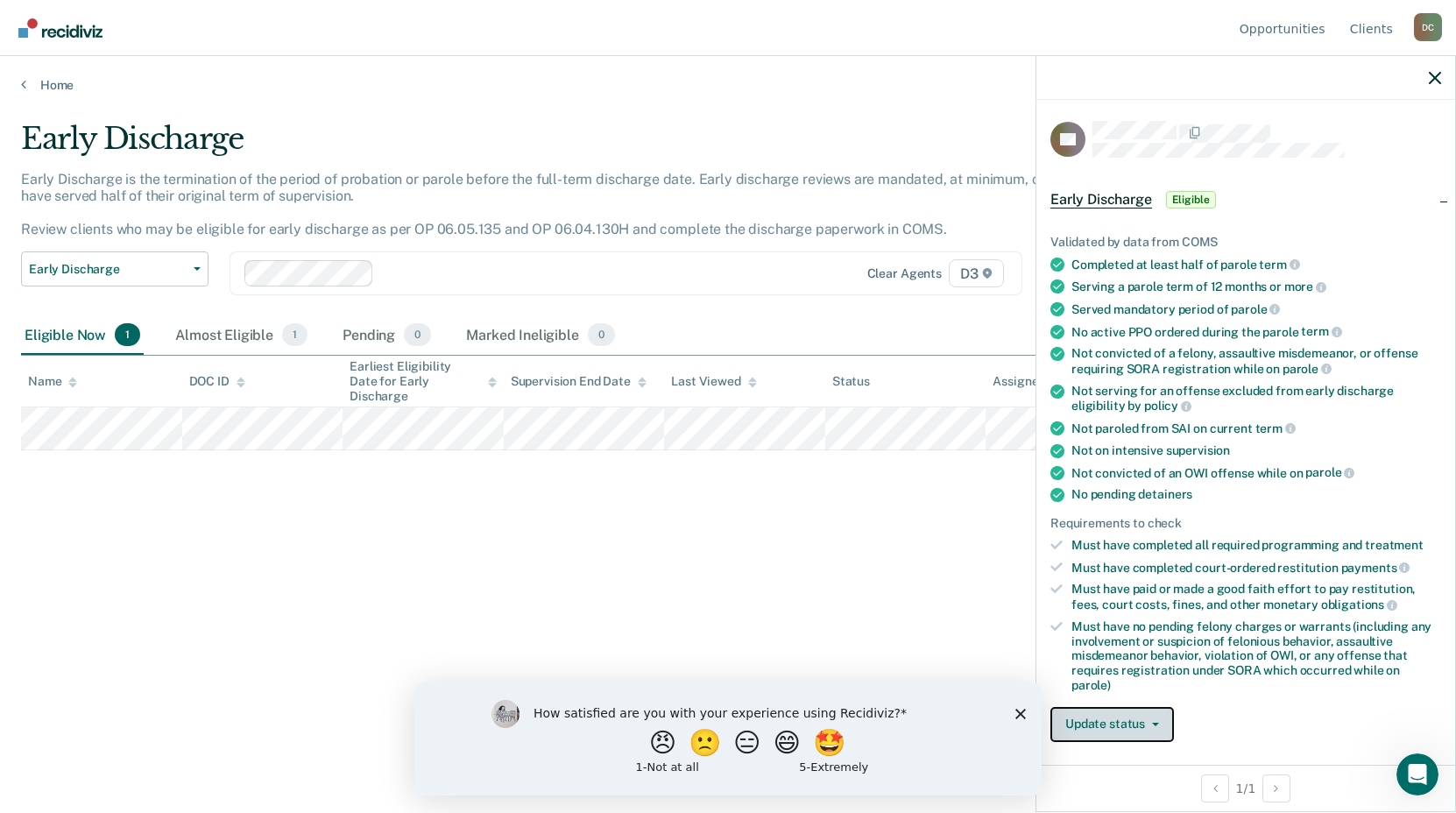
click at [1108, 730] on button "Update status" at bounding box center [1112, 724] width 124 height 35
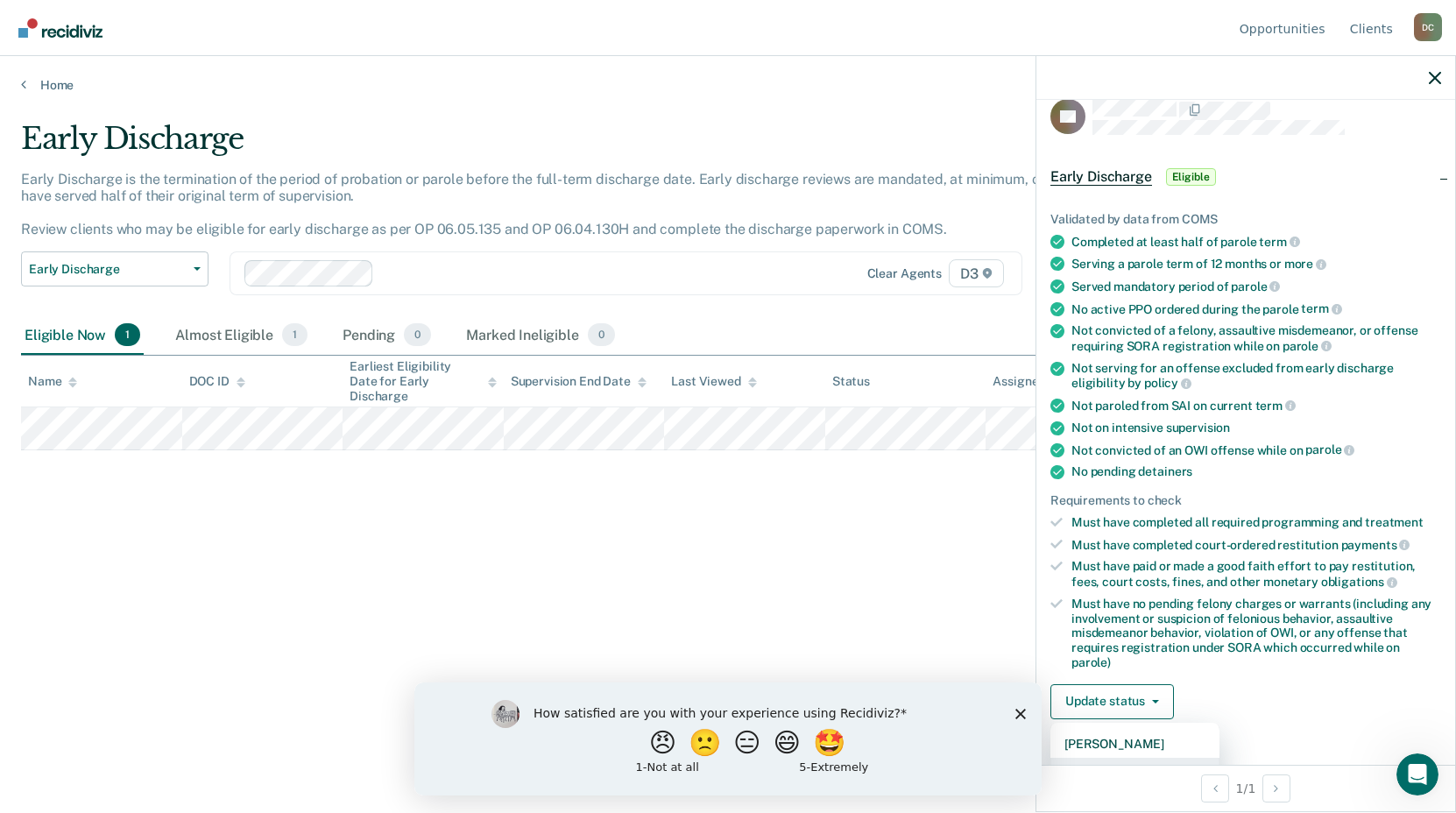
scroll to position [88, 0]
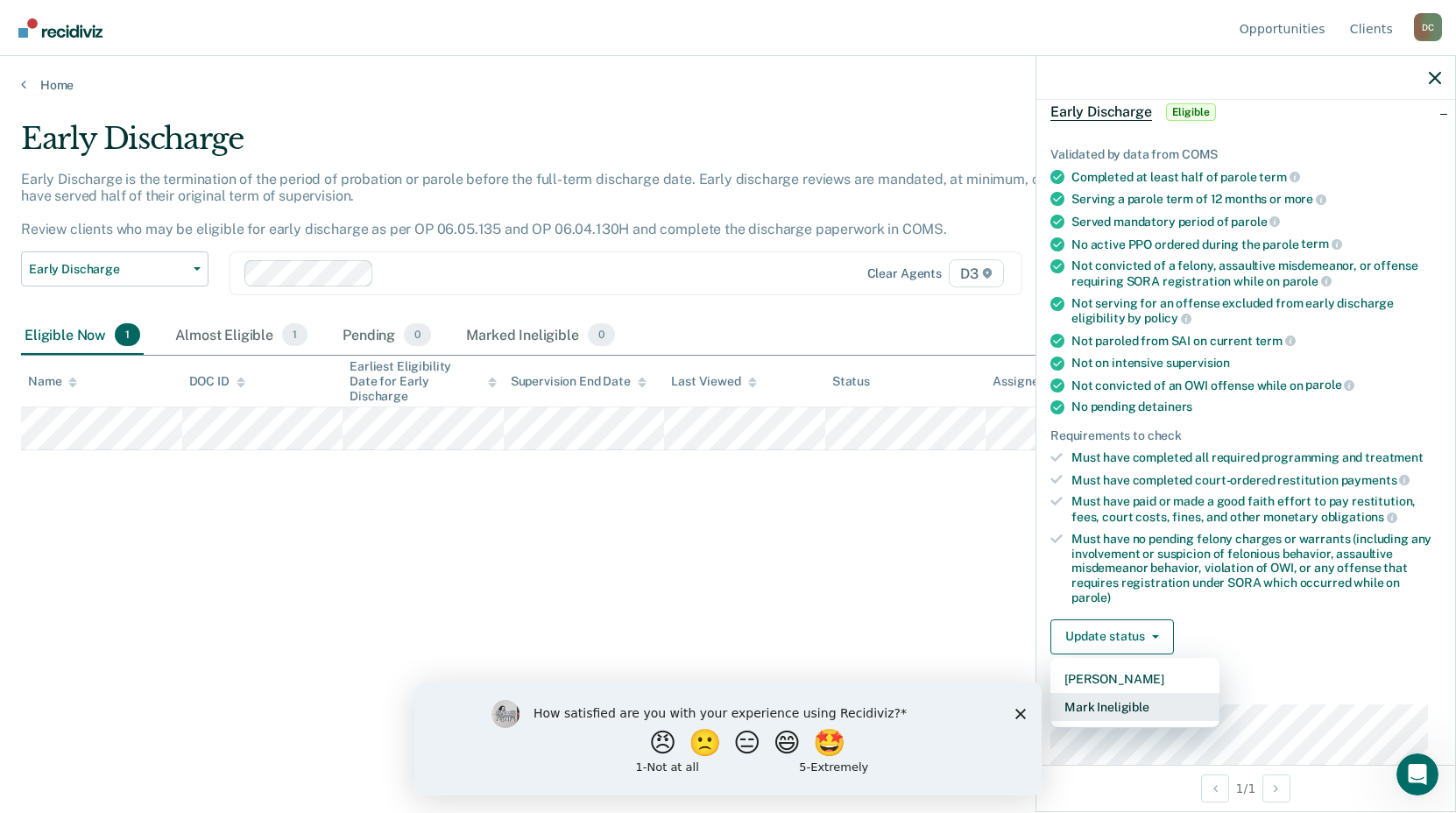
click at [1127, 706] on button "Mark Ineligible" at bounding box center [1134, 707] width 169 height 28
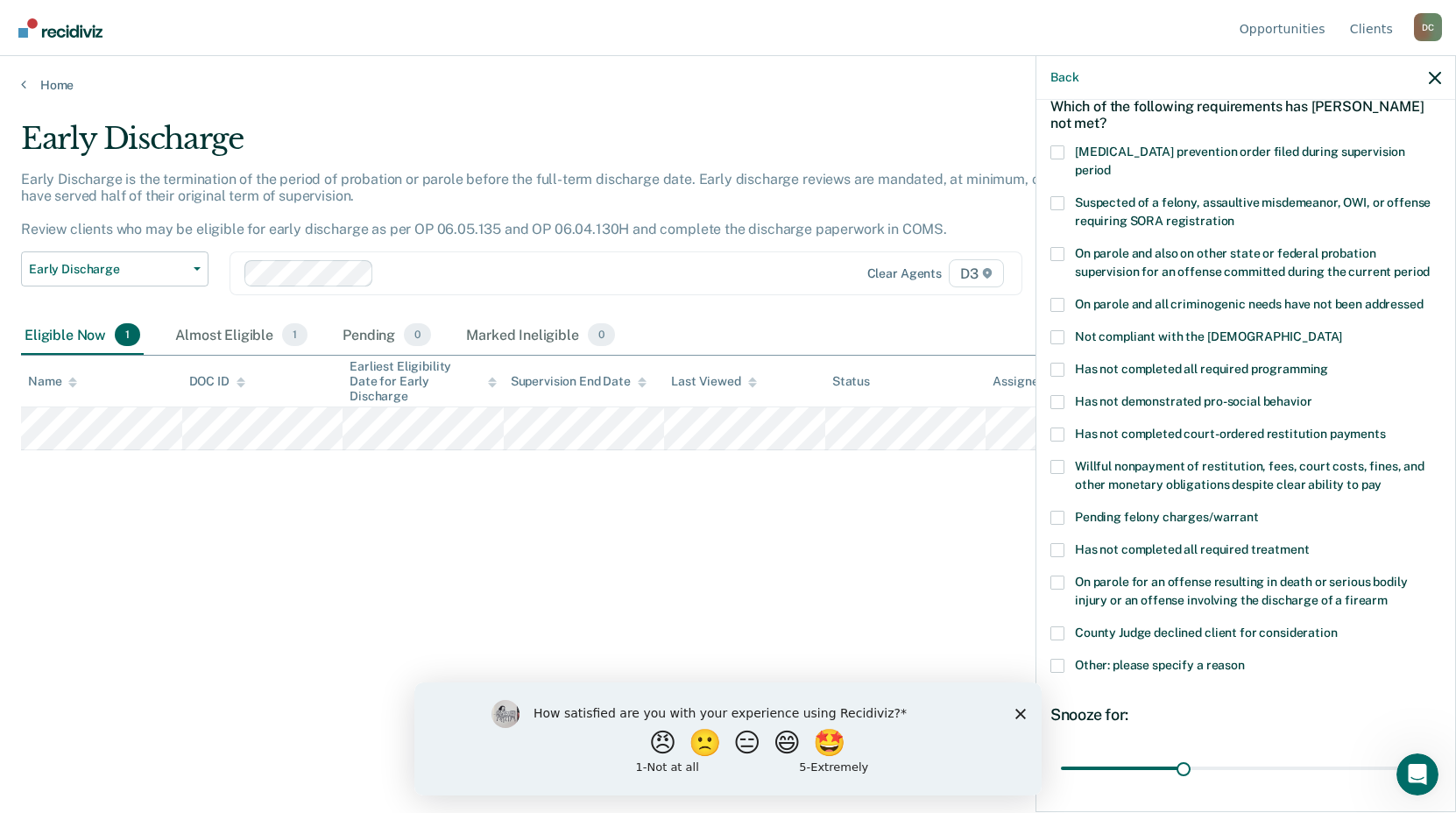
click at [1056, 196] on span at bounding box center [1057, 203] width 14 height 14
click at [1234, 215] on input "Suspected of a felony, assaultive misdemeanor, OWI, or offense requiring SORA r…" at bounding box center [1234, 215] width 0 height 0
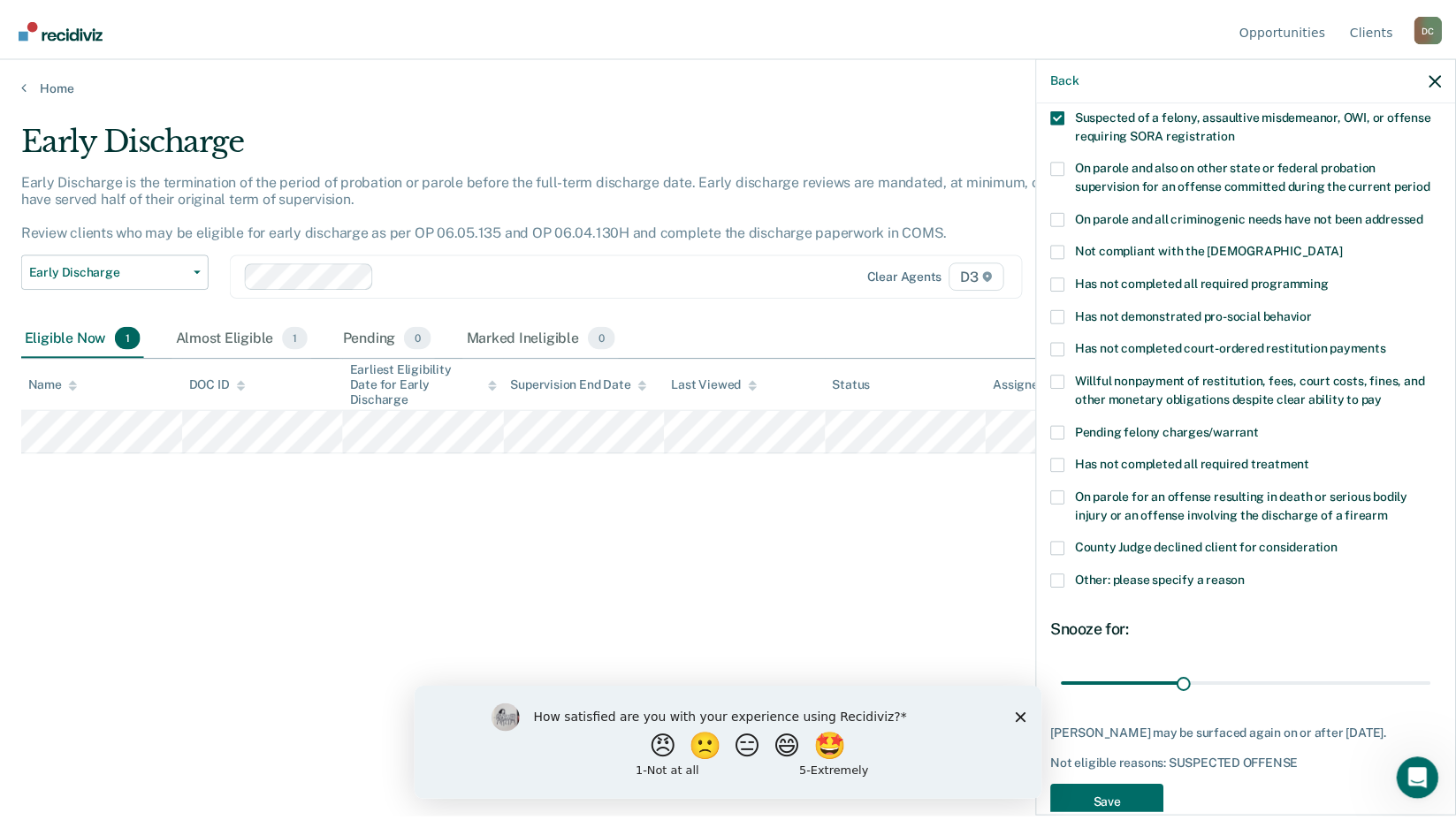
scroll to position [197, 0]
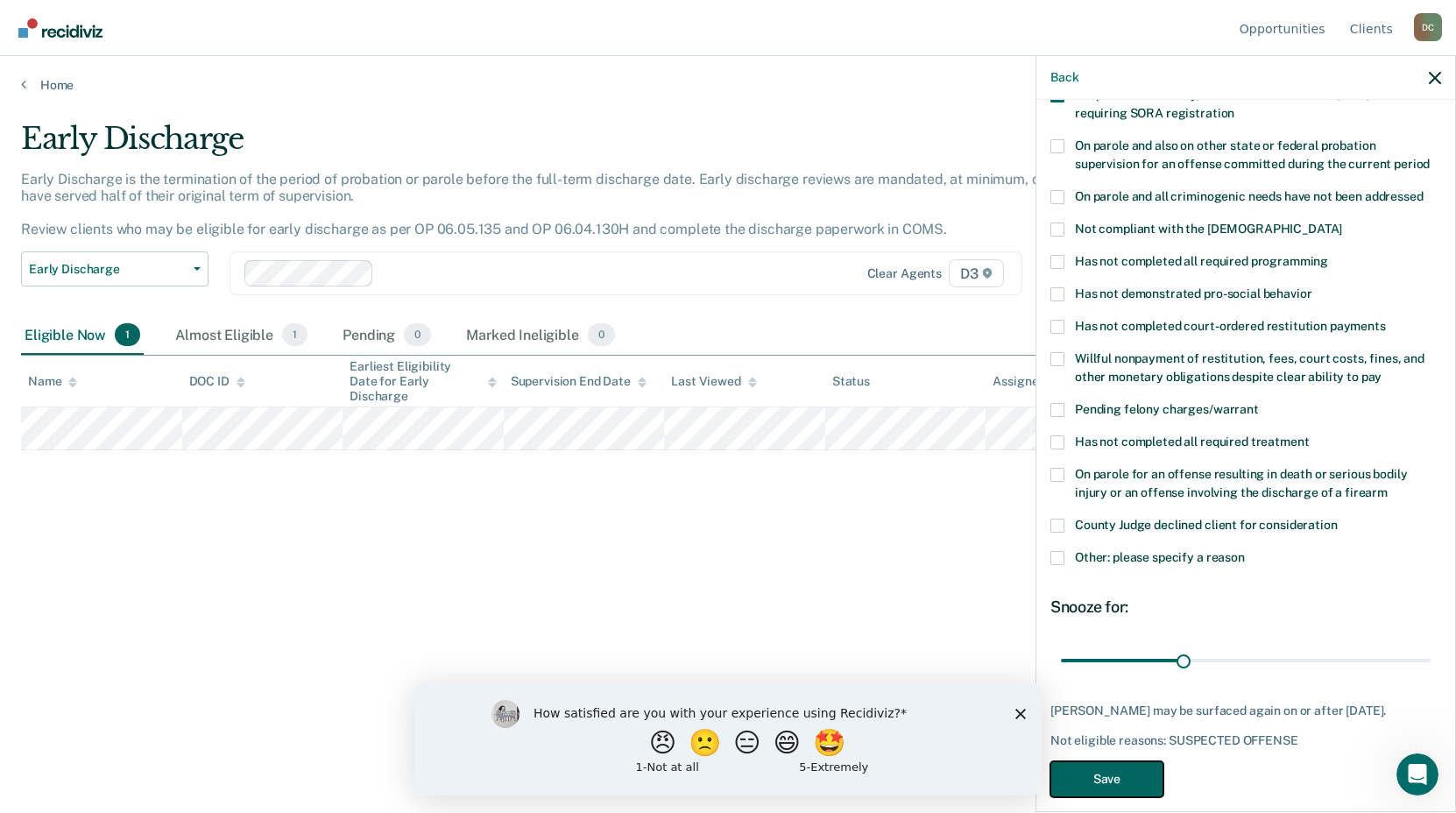
click at [1119, 762] on button "Save" at bounding box center [1107, 779] width 113 height 36
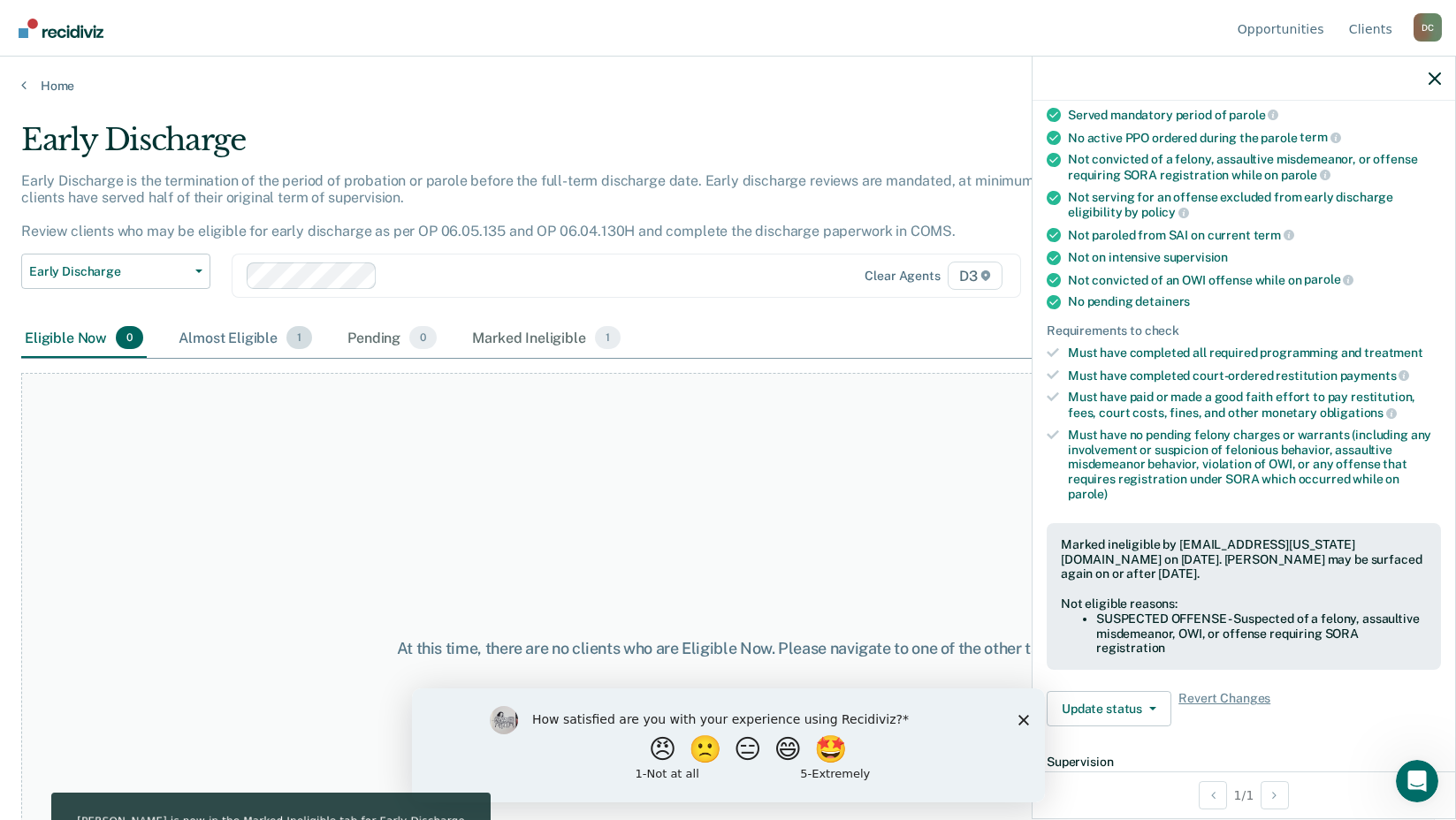
click at [188, 344] on div "Almost Eligible 1" at bounding box center [245, 339] width 141 height 39
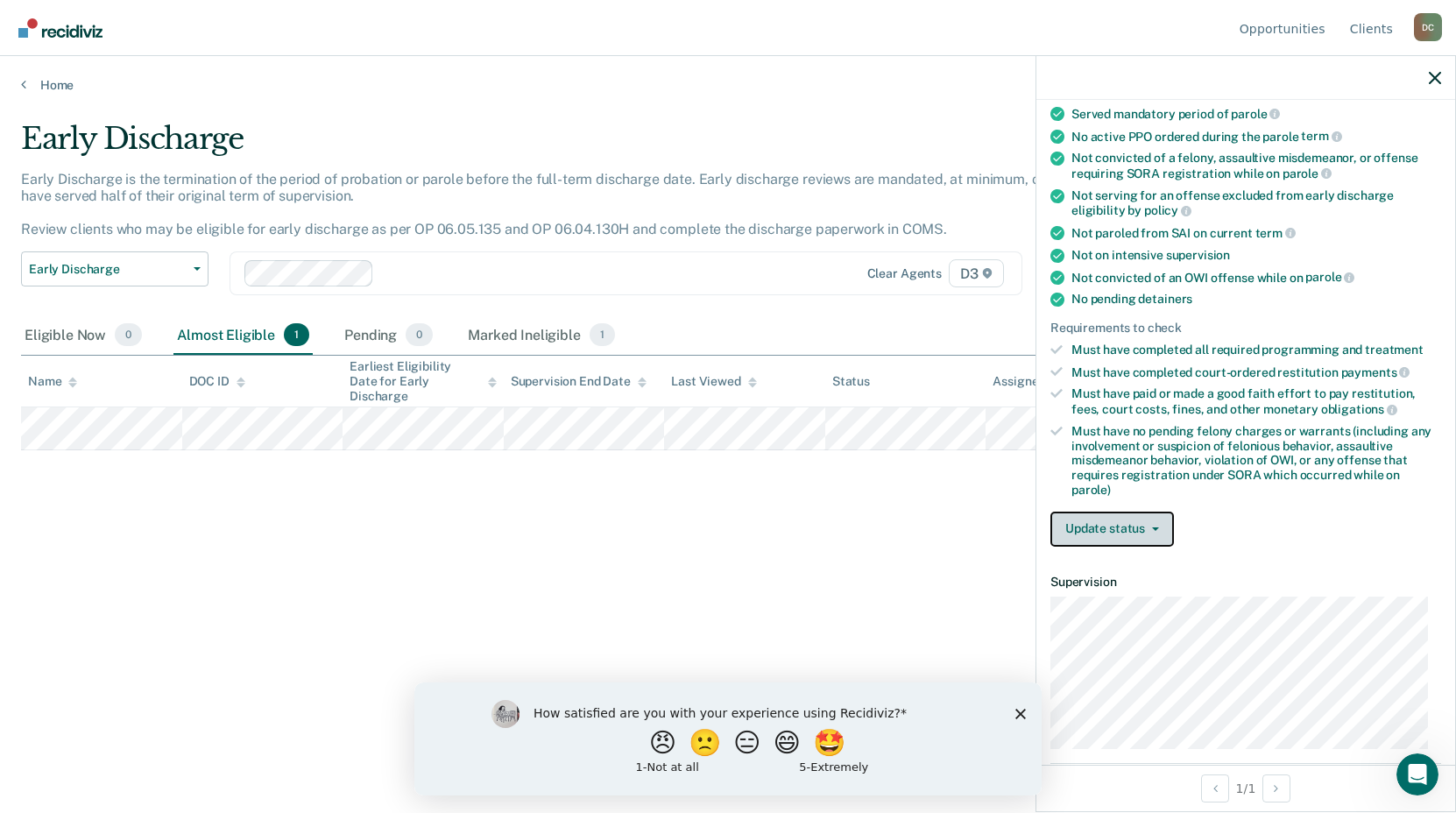
click at [1102, 538] on button "Update status" at bounding box center [1112, 529] width 124 height 35
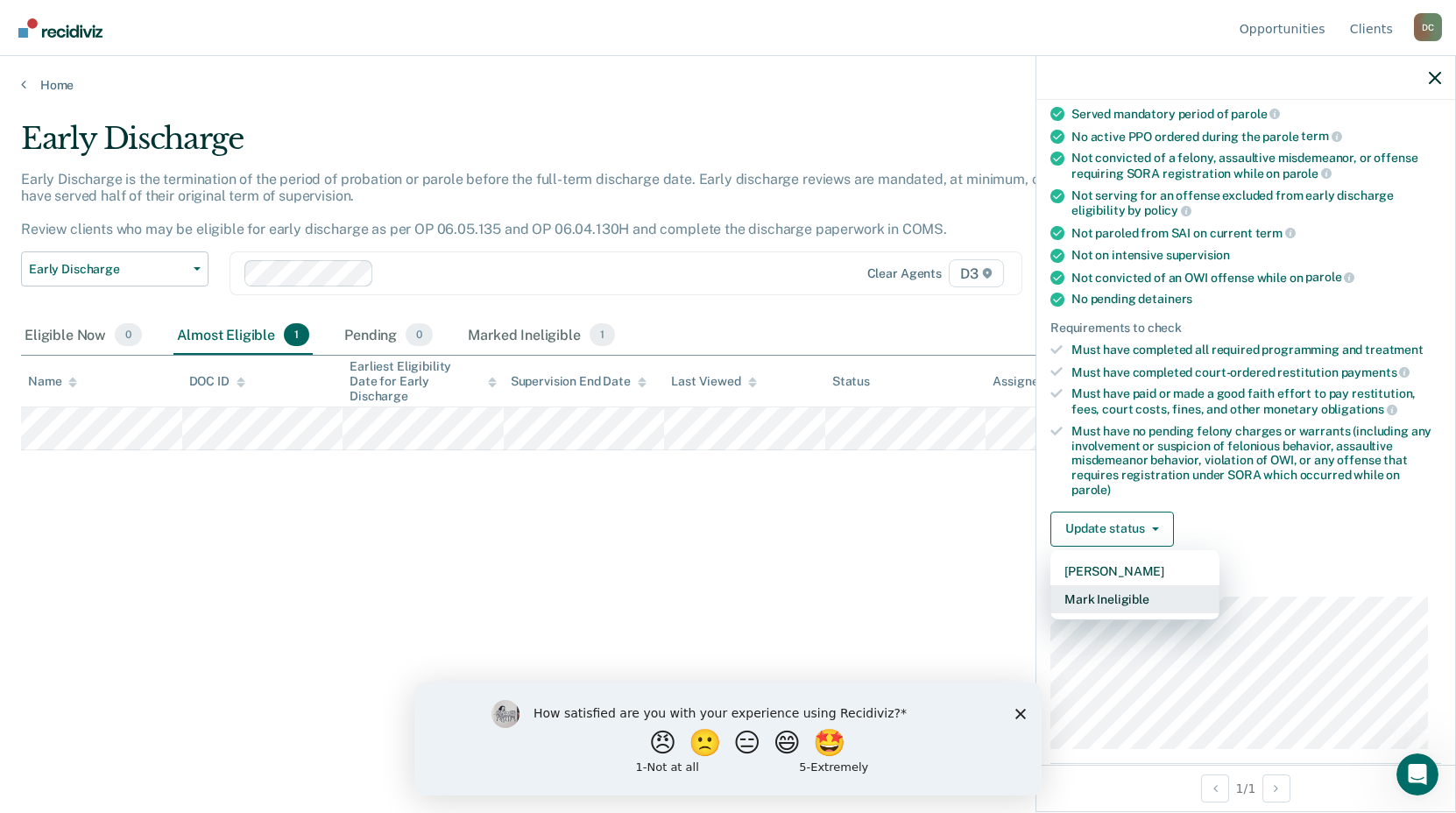
click at [1100, 604] on button "Mark Ineligible" at bounding box center [1134, 599] width 169 height 28
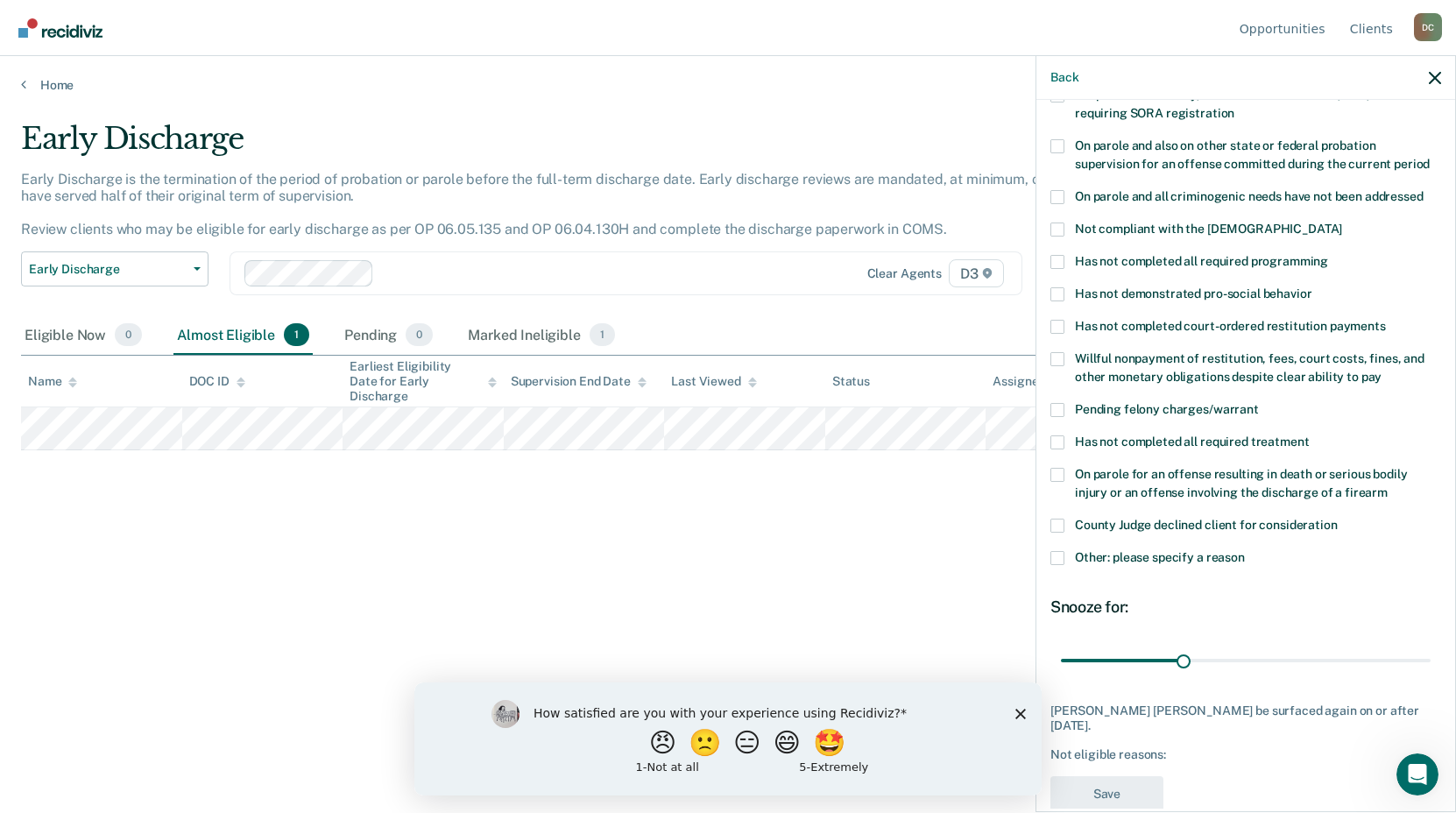
click at [1056, 353] on span at bounding box center [1057, 359] width 14 height 14
click at [1382, 370] on input "Willful nonpayment of restitution, fees, court costs, fines, and other monetary…" at bounding box center [1382, 370] width 0 height 0
click at [1073, 779] on button "Save" at bounding box center [1107, 794] width 113 height 36
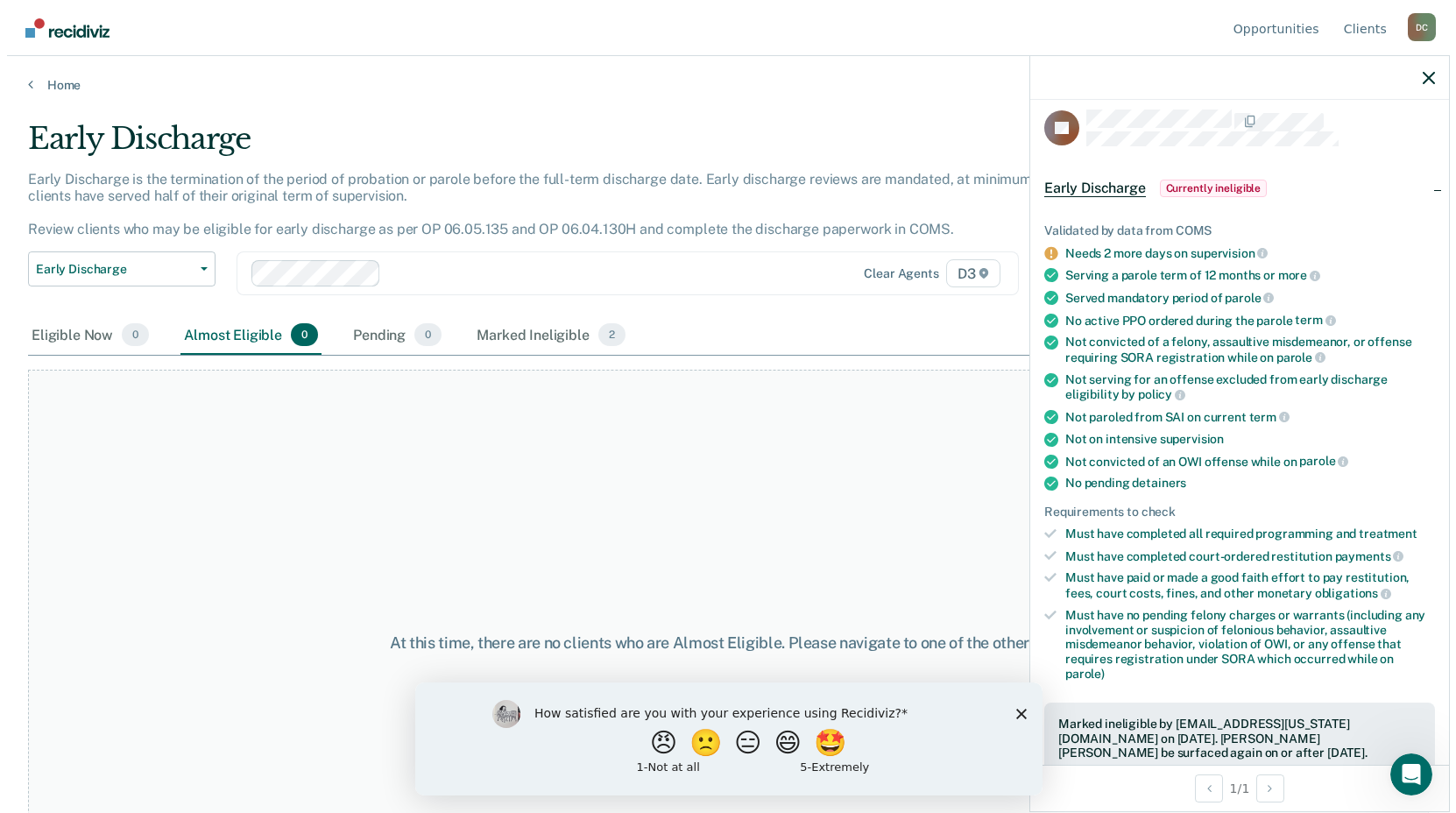
scroll to position [0, 0]
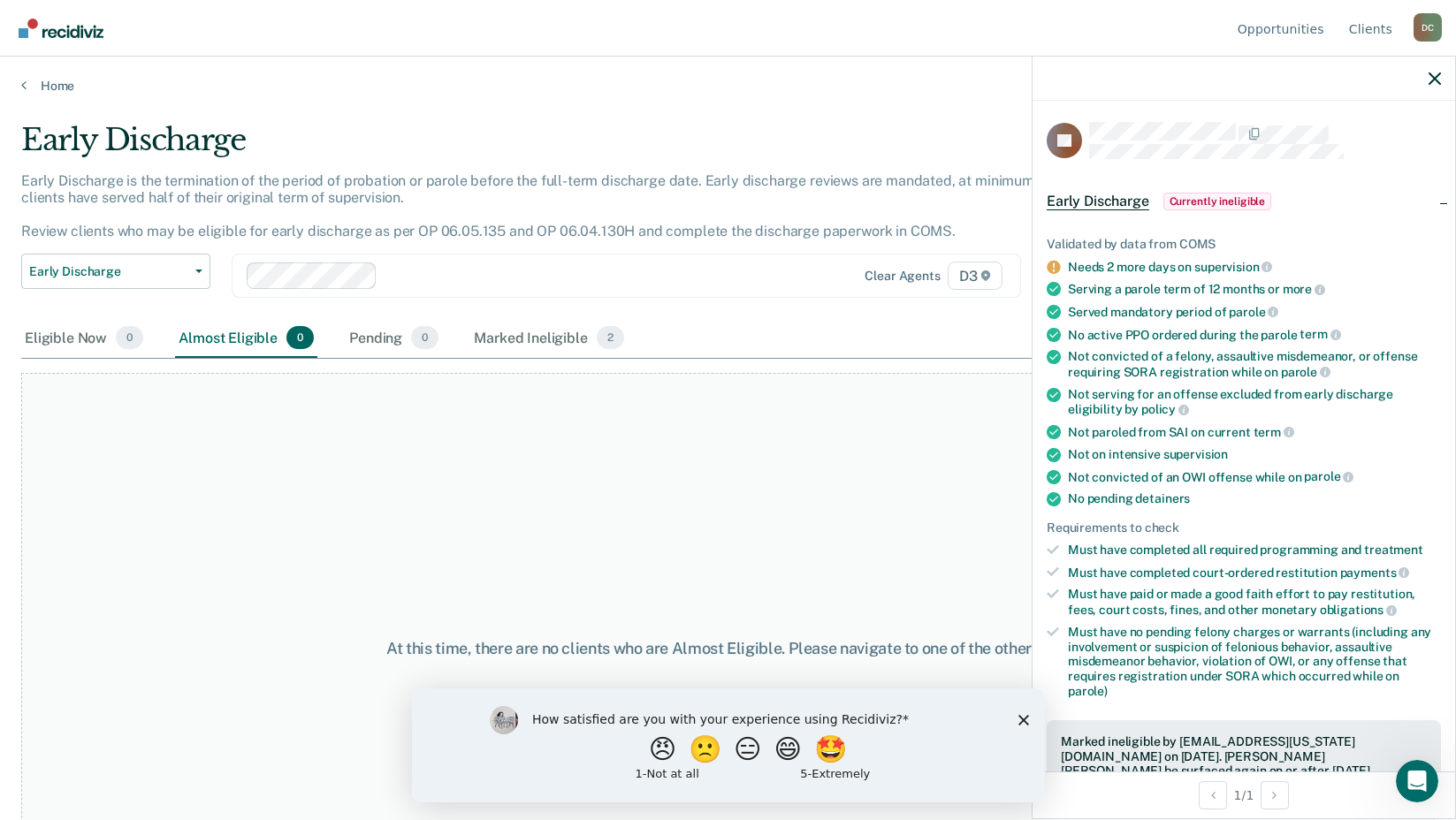
click at [523, 496] on div "At this time, there are no clients who are Almost Eligible. Please navigate to …" at bounding box center [727, 649] width 1413 height 551
click at [561, 338] on div "Marked Ineligible 2" at bounding box center [549, 339] width 158 height 39
